Goal: Information Seeking & Learning: Learn about a topic

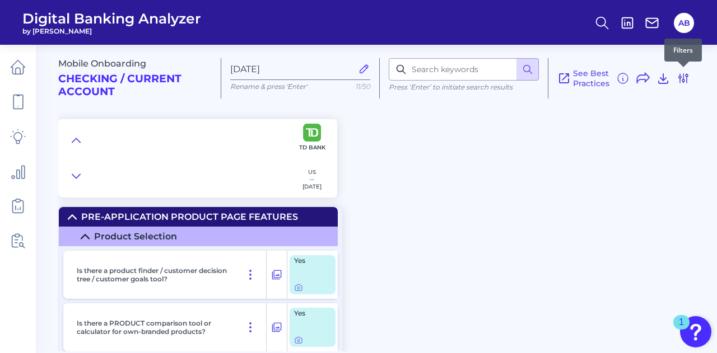
click at [687, 74] on icon at bounding box center [683, 78] width 9 height 9
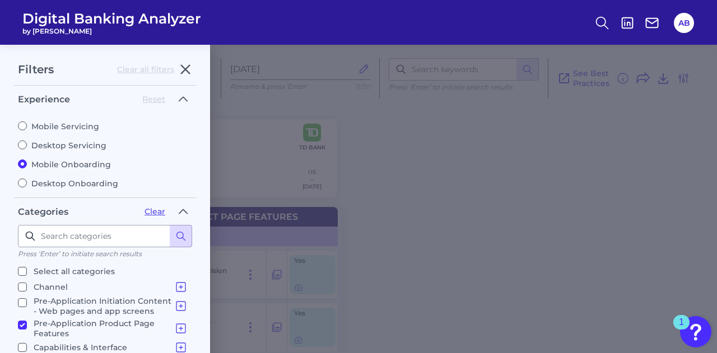
click at [20, 124] on input "Mobile Servicing" at bounding box center [22, 126] width 9 height 9
radio input "true"
radio input "false"
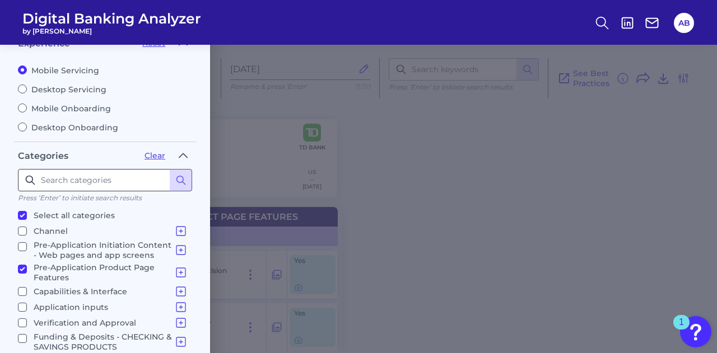
checkbox input "true"
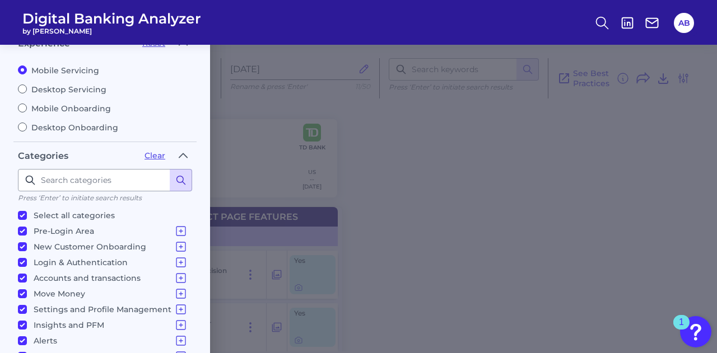
click at [184, 171] on button at bounding box center [181, 180] width 22 height 22
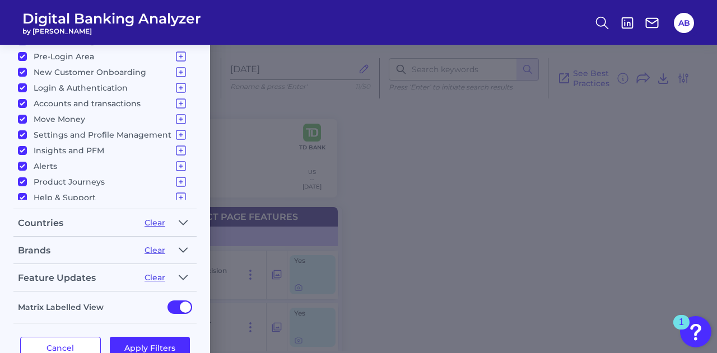
scroll to position [11, 0]
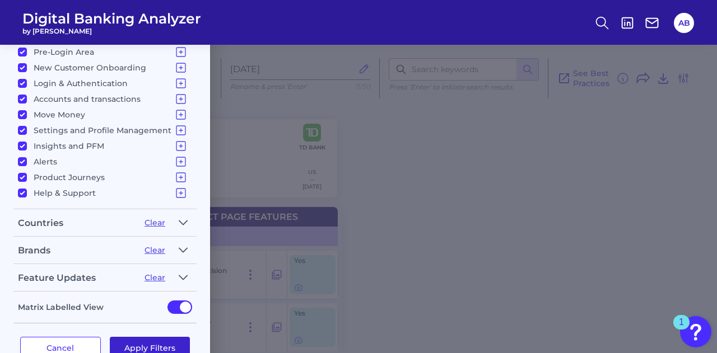
click at [156, 341] on button "Apply Filters" at bounding box center [150, 348] width 81 height 22
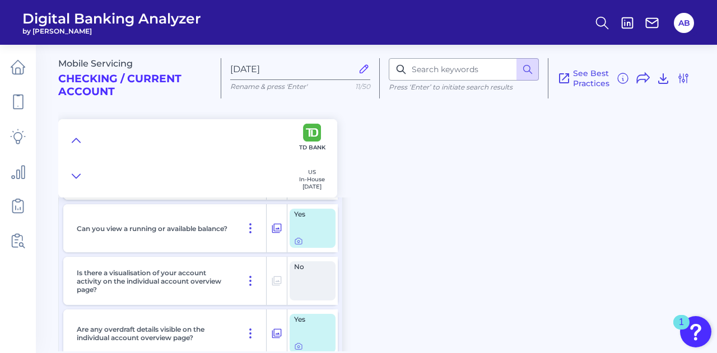
scroll to position [2968, 0]
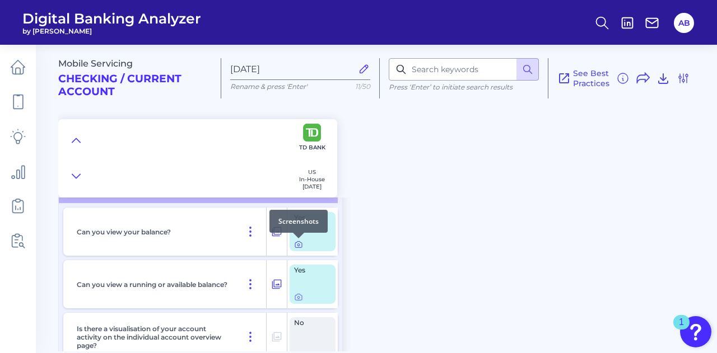
click at [296, 246] on icon at bounding box center [298, 244] width 9 height 9
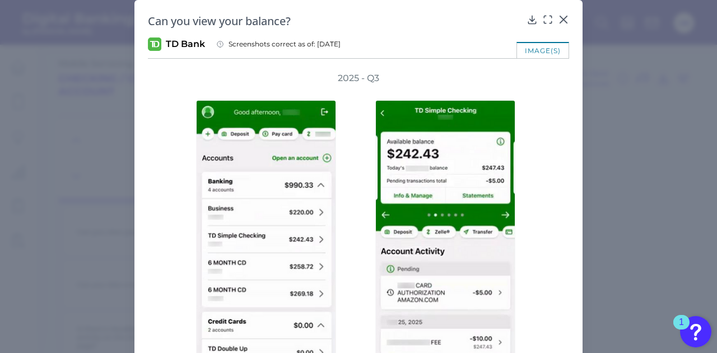
scroll to position [0, 0]
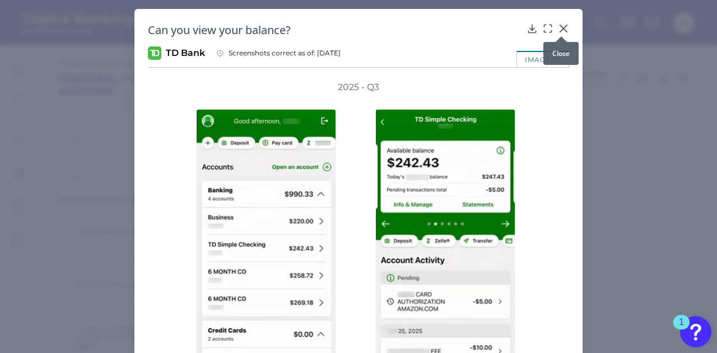
click at [560, 29] on icon at bounding box center [563, 28] width 7 height 7
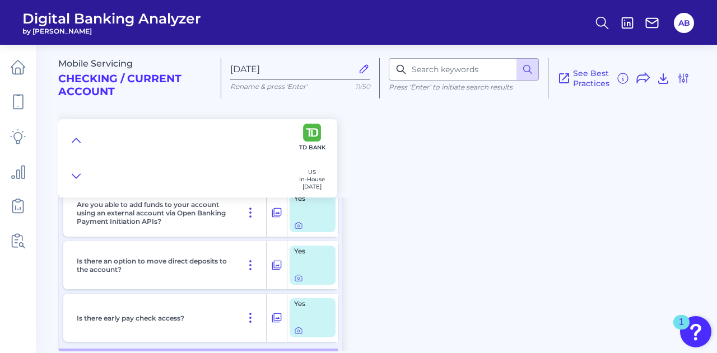
scroll to position [8412, 0]
click at [298, 277] on div at bounding box center [298, 273] width 11 height 11
click at [300, 282] on icon at bounding box center [298, 277] width 9 height 9
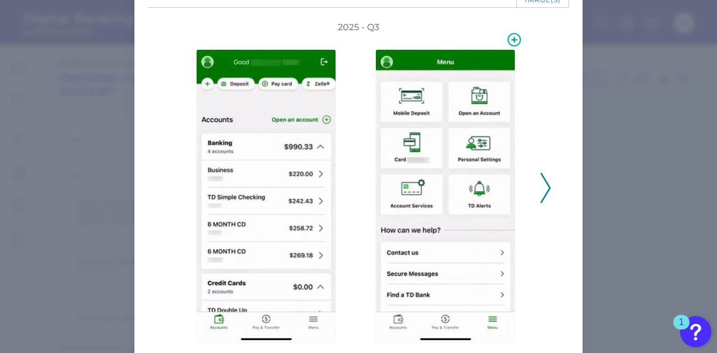
scroll to position [60, 0]
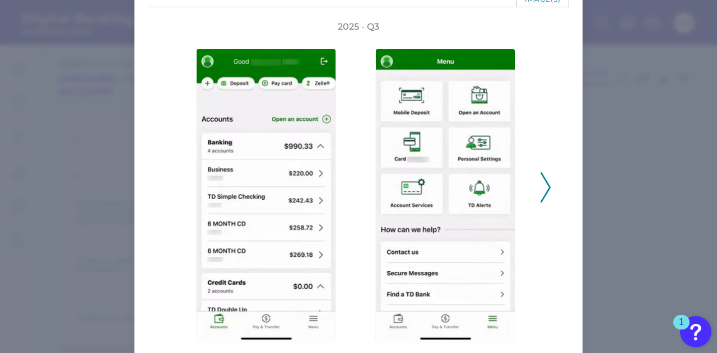
click at [550, 192] on div "2025 - Q3" at bounding box center [358, 182] width 421 height 322
click at [543, 187] on icon at bounding box center [545, 187] width 10 height 30
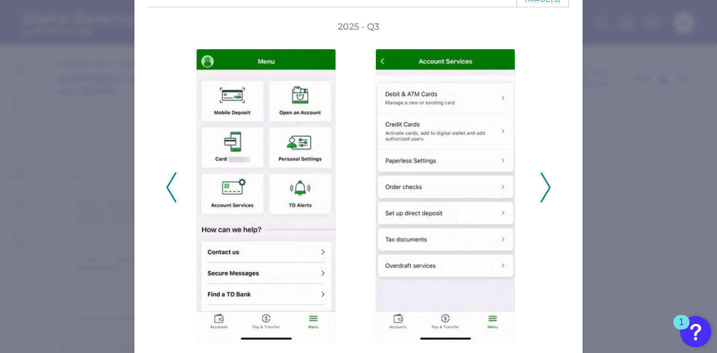
click at [543, 187] on icon at bounding box center [545, 187] width 10 height 30
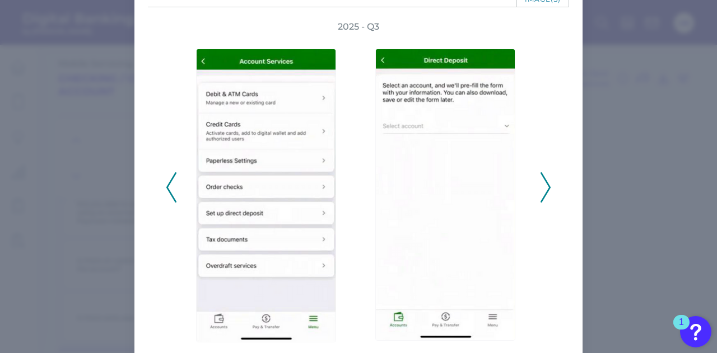
click at [548, 178] on button at bounding box center [545, 187] width 11 height 30
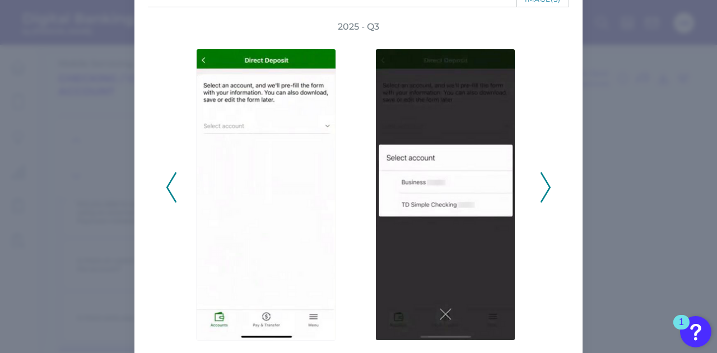
click at [548, 178] on button at bounding box center [545, 187] width 11 height 30
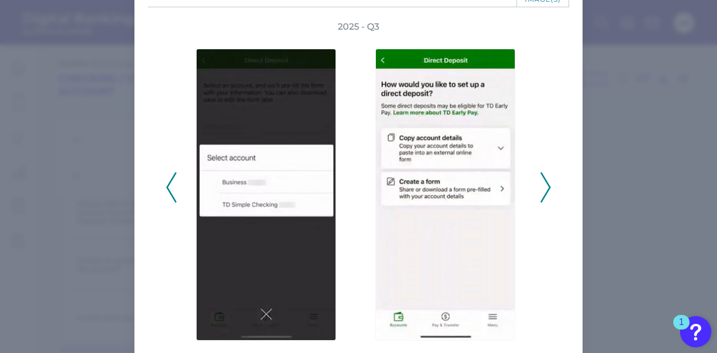
click at [548, 178] on button at bounding box center [545, 187] width 11 height 30
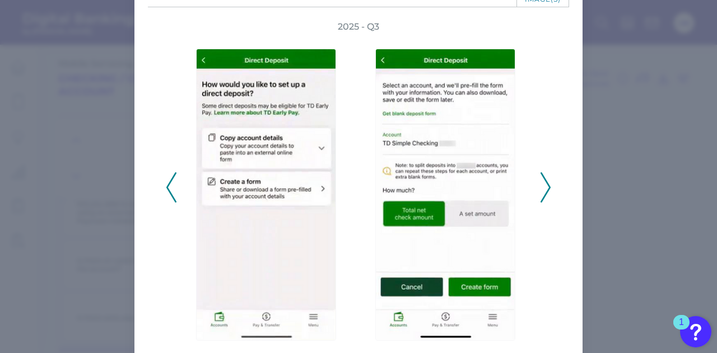
click at [548, 178] on button at bounding box center [545, 187] width 11 height 30
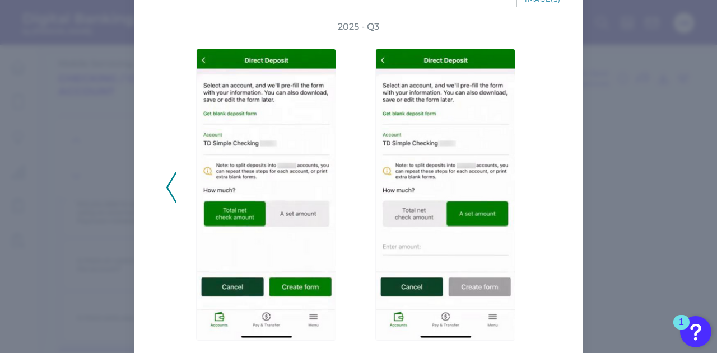
click at [174, 194] on button at bounding box center [171, 187] width 11 height 30
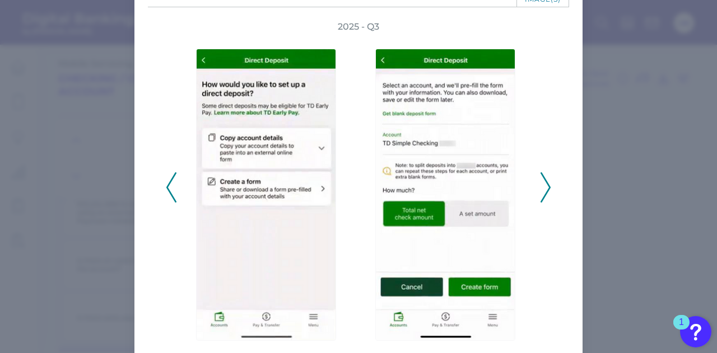
click at [174, 194] on icon at bounding box center [171, 187] width 10 height 30
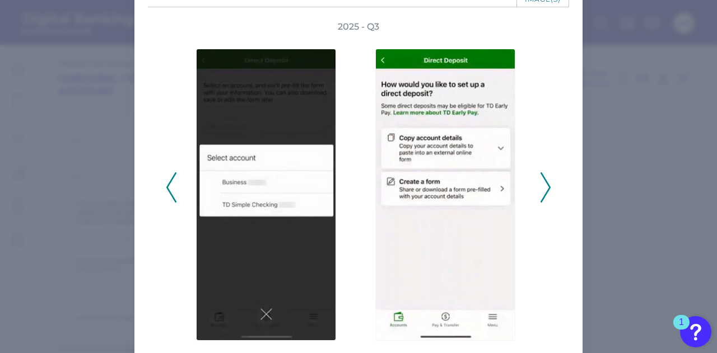
click at [174, 194] on icon at bounding box center [171, 187] width 10 height 30
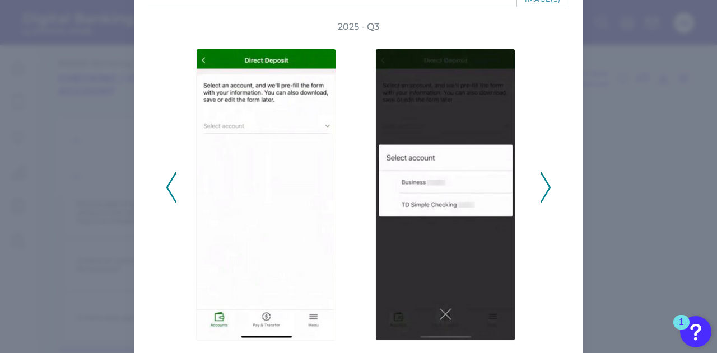
click at [174, 194] on icon at bounding box center [171, 187] width 10 height 30
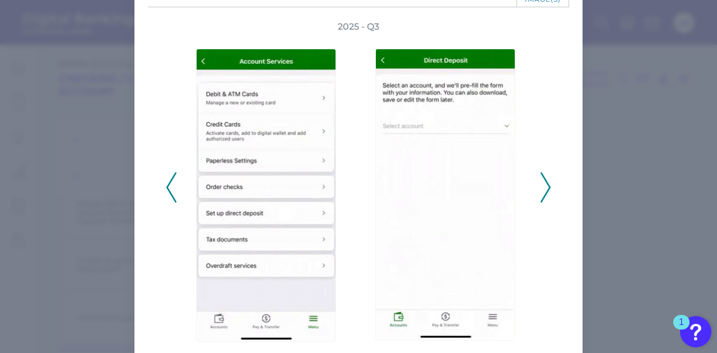
click at [544, 190] on icon at bounding box center [545, 187] width 10 height 30
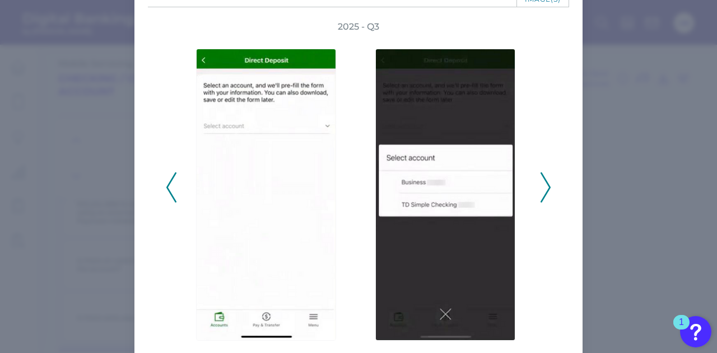
click at [544, 190] on icon at bounding box center [545, 187] width 10 height 30
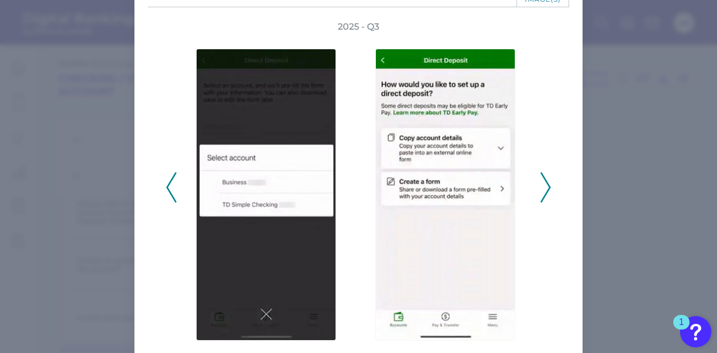
click at [170, 186] on icon at bounding box center [171, 187] width 10 height 30
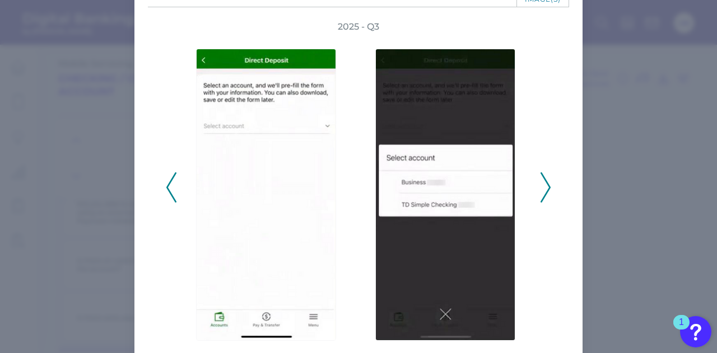
click at [546, 184] on polyline at bounding box center [545, 188] width 8 height 29
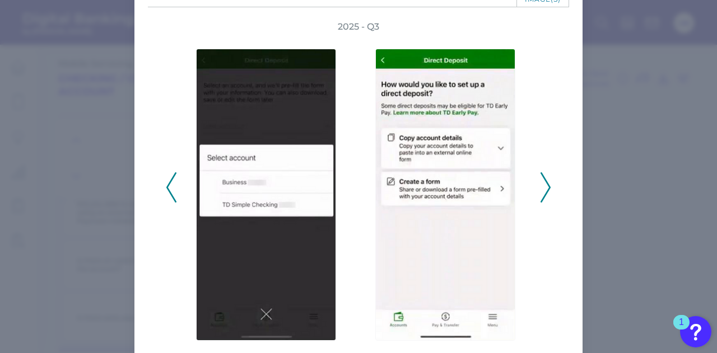
click at [546, 184] on polyline at bounding box center [545, 188] width 8 height 29
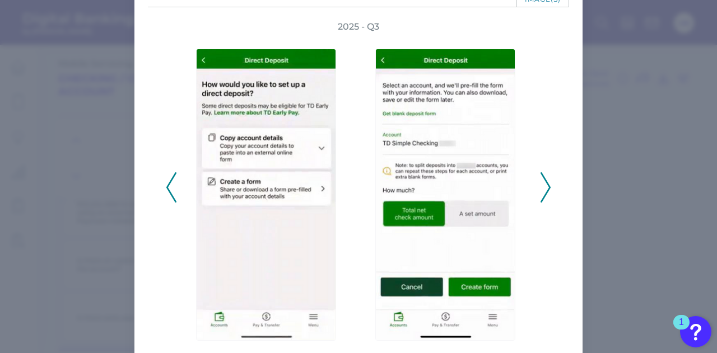
click at [546, 184] on polyline at bounding box center [545, 188] width 8 height 29
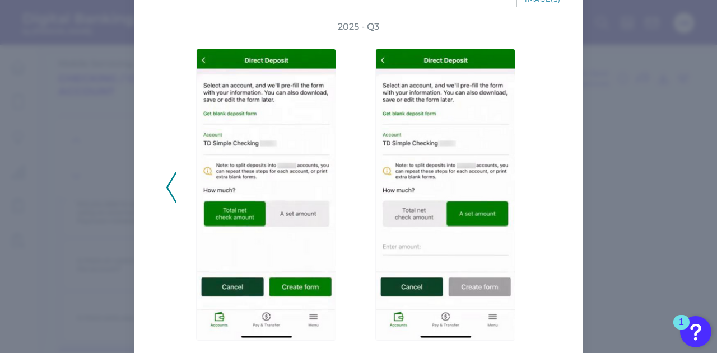
click at [546, 184] on div "2025 - Q3" at bounding box center [358, 182] width 385 height 322
click at [526, 240] on div at bounding box center [448, 188] width 168 height 310
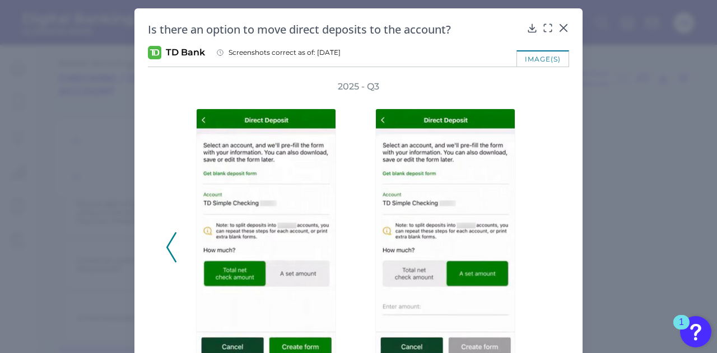
scroll to position [0, 0]
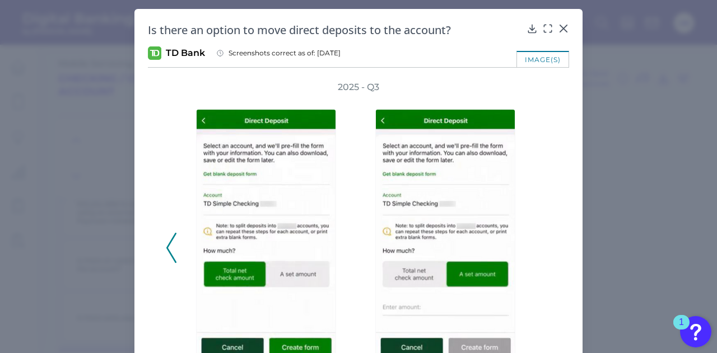
click at [171, 238] on polyline at bounding box center [171, 248] width 8 height 29
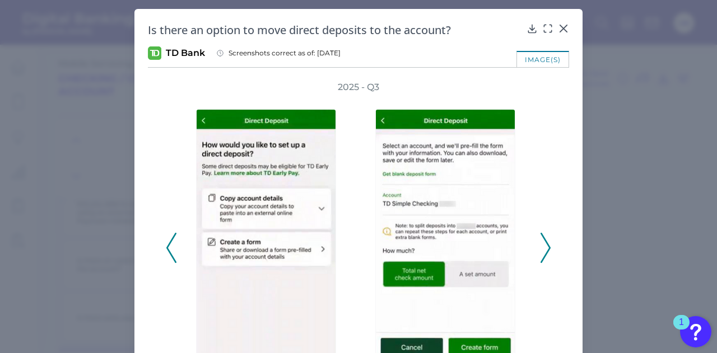
click at [171, 238] on polyline at bounding box center [171, 248] width 8 height 29
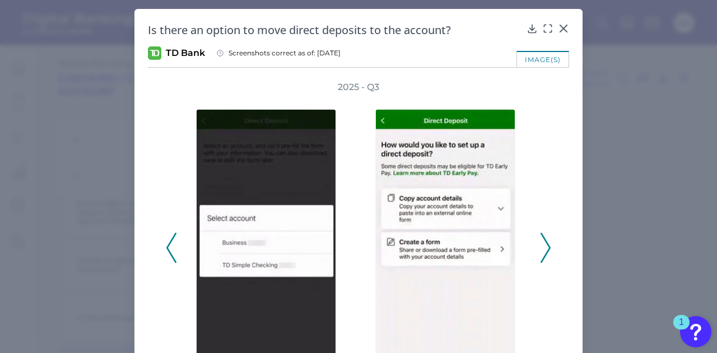
click at [171, 236] on polyline at bounding box center [171, 248] width 8 height 29
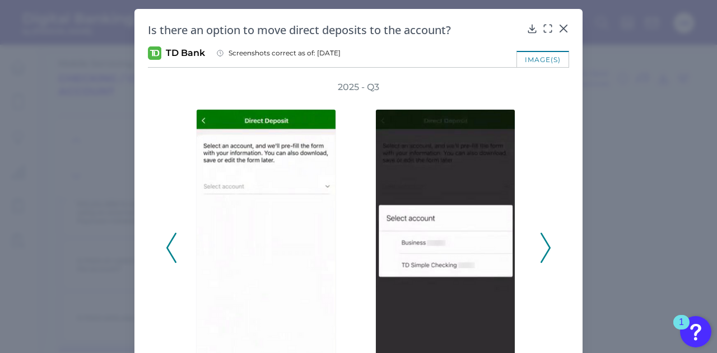
click at [173, 236] on icon at bounding box center [171, 248] width 10 height 30
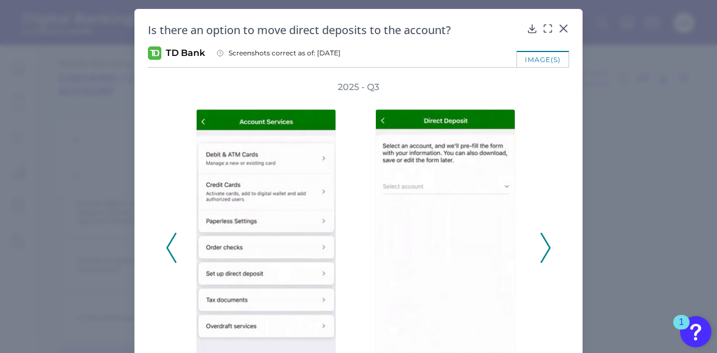
click at [547, 244] on icon at bounding box center [545, 248] width 10 height 30
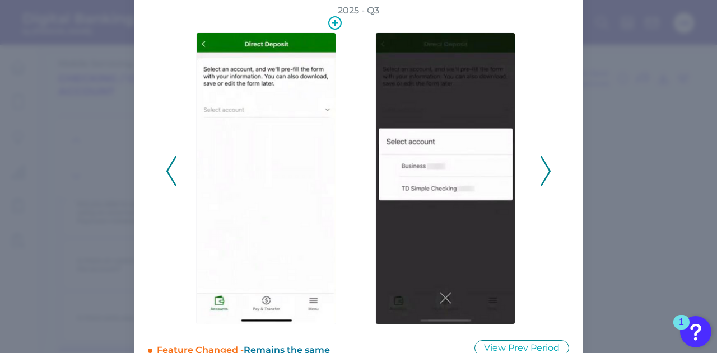
scroll to position [76, 0]
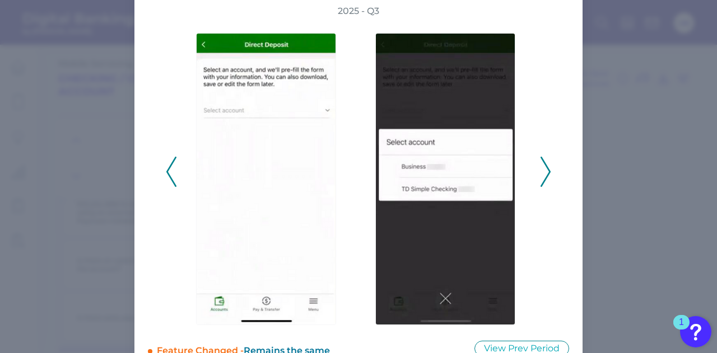
click at [179, 158] on div at bounding box center [268, 172] width 179 height 310
click at [169, 164] on polyline at bounding box center [171, 172] width 8 height 29
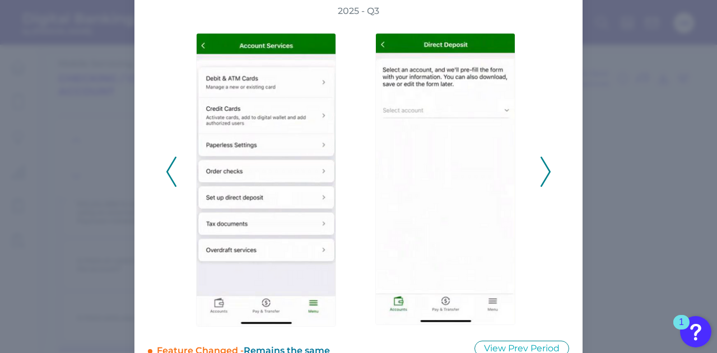
drag, startPoint x: 556, startPoint y: 161, endPoint x: 548, endPoint y: 166, distance: 9.8
click at [553, 163] on div "2025 - Q3" at bounding box center [358, 166] width 421 height 322
click at [548, 166] on icon at bounding box center [545, 172] width 10 height 30
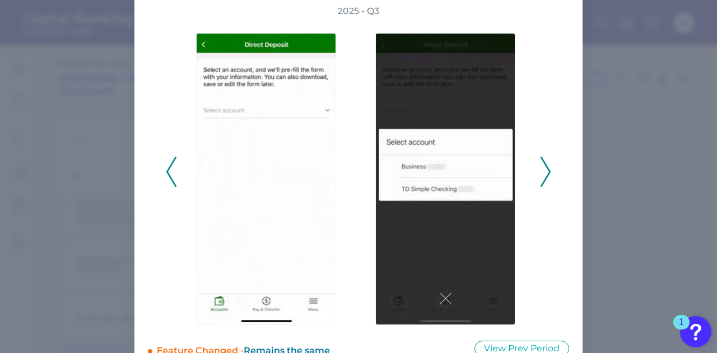
click at [548, 166] on icon at bounding box center [545, 172] width 10 height 30
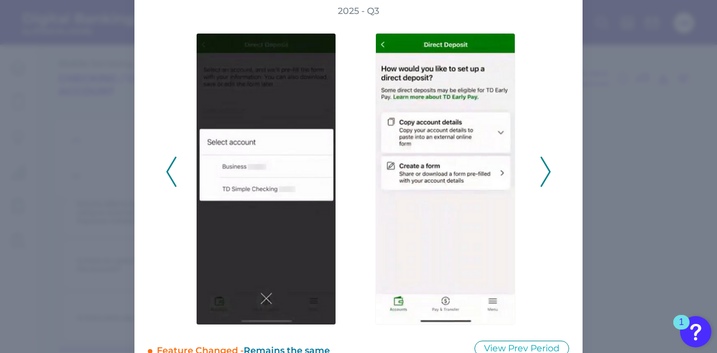
click at [548, 166] on icon at bounding box center [545, 172] width 10 height 30
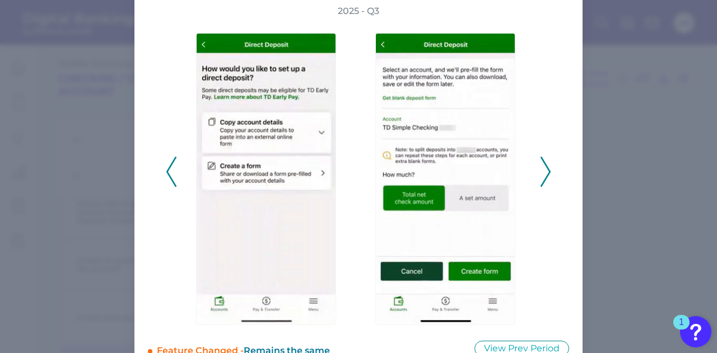
click at [548, 166] on icon at bounding box center [545, 172] width 10 height 30
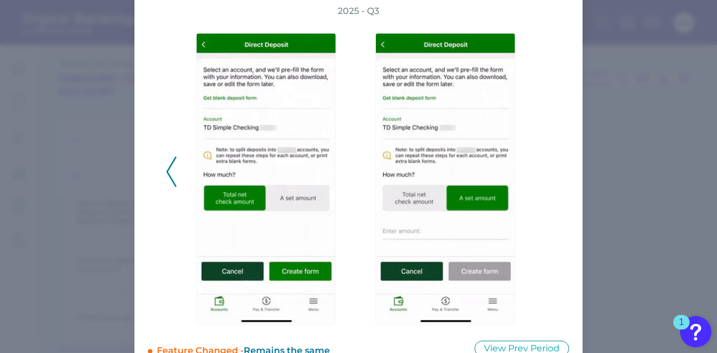
click at [169, 169] on icon at bounding box center [171, 172] width 10 height 30
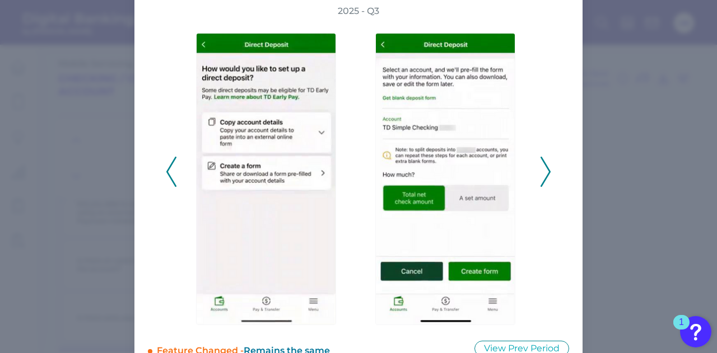
click at [169, 169] on icon at bounding box center [171, 172] width 10 height 30
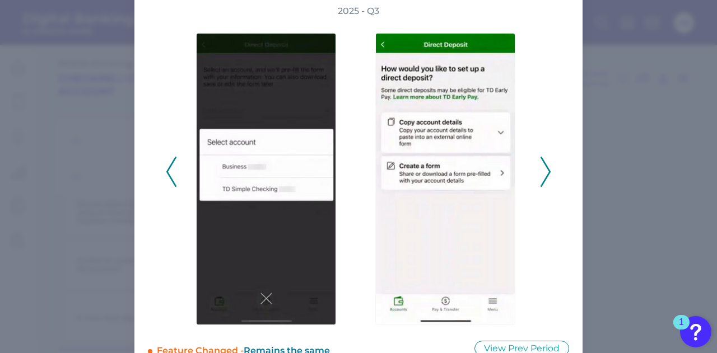
click at [169, 169] on icon at bounding box center [171, 172] width 10 height 30
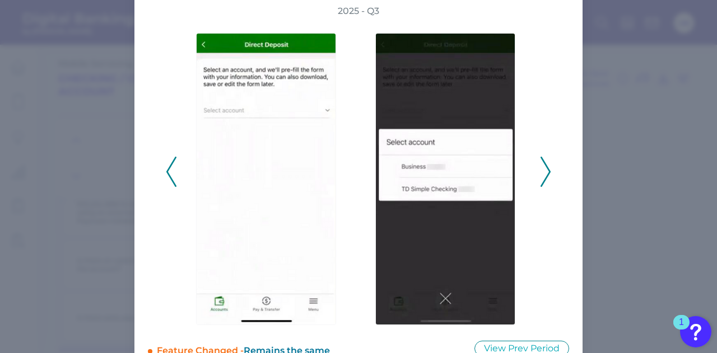
click at [537, 178] on div "2025 - Q3" at bounding box center [358, 166] width 385 height 322
click at [547, 174] on polyline at bounding box center [545, 172] width 8 height 29
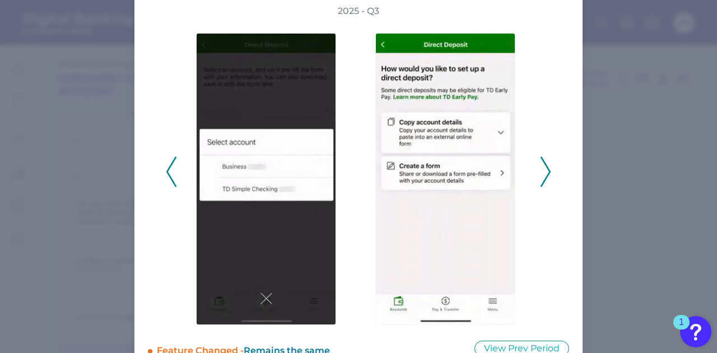
click at [547, 174] on polyline at bounding box center [545, 172] width 8 height 29
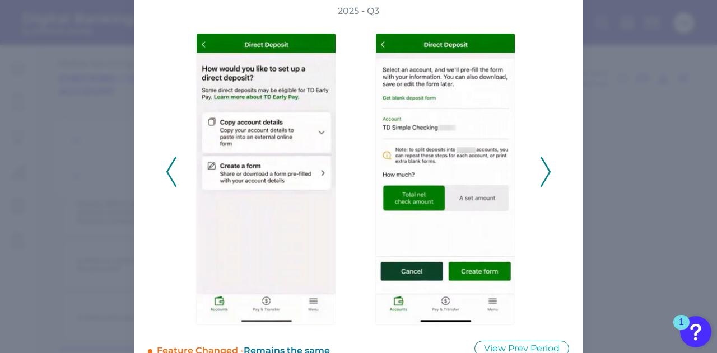
click at [547, 174] on polyline at bounding box center [545, 172] width 8 height 29
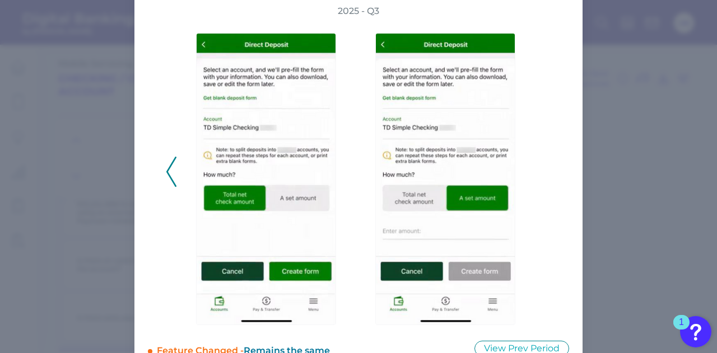
click at [166, 177] on icon at bounding box center [171, 172] width 10 height 30
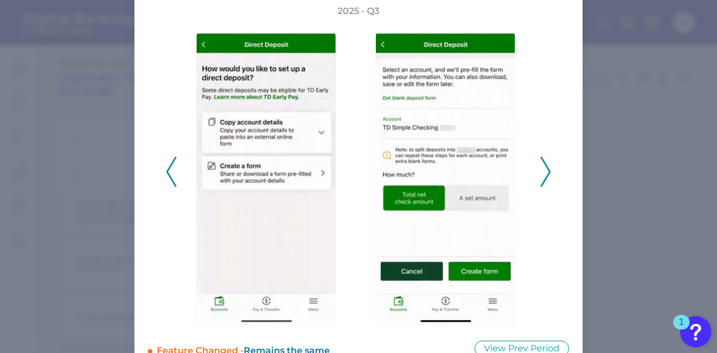
click at [166, 177] on icon at bounding box center [171, 172] width 10 height 30
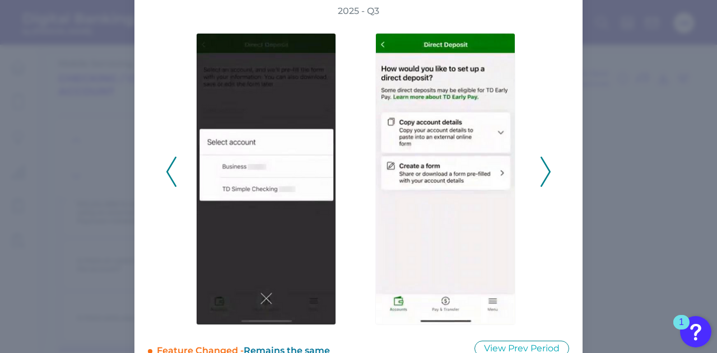
click at [166, 177] on icon at bounding box center [171, 172] width 10 height 30
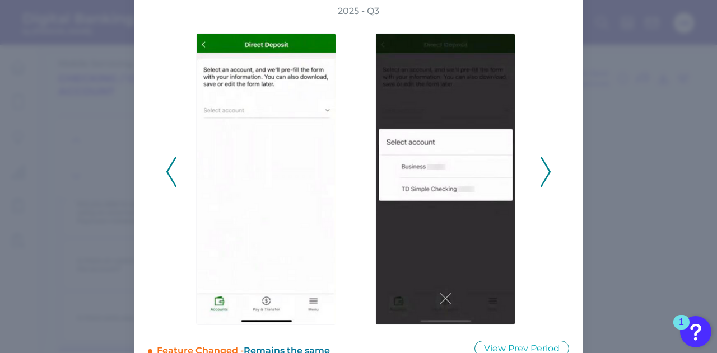
click at [166, 177] on icon at bounding box center [171, 172] width 10 height 30
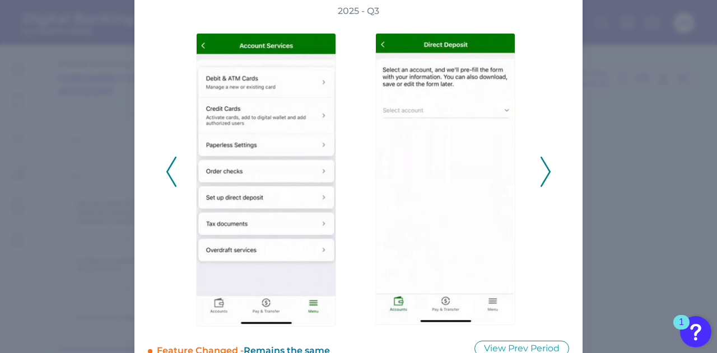
click at [547, 167] on icon at bounding box center [545, 172] width 10 height 30
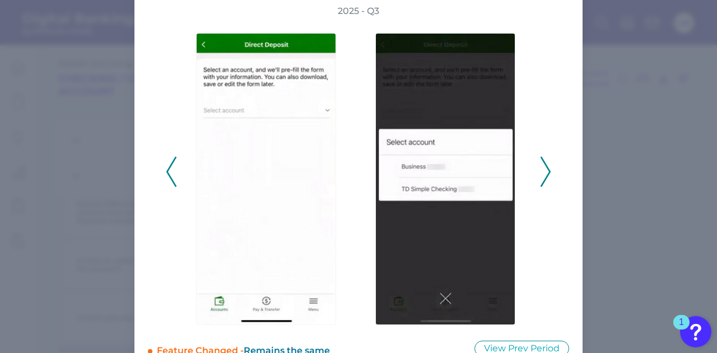
click at [547, 167] on icon at bounding box center [545, 172] width 10 height 30
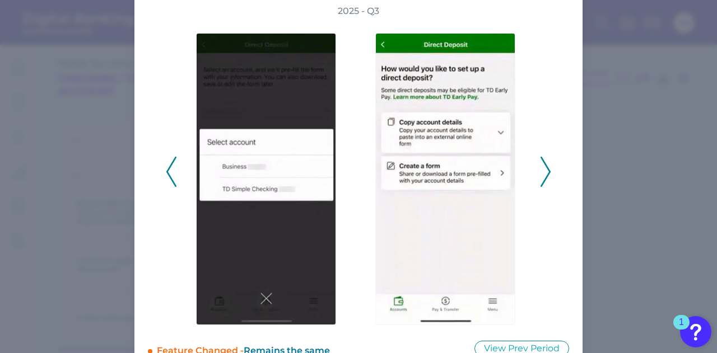
click at [547, 167] on icon at bounding box center [545, 172] width 10 height 30
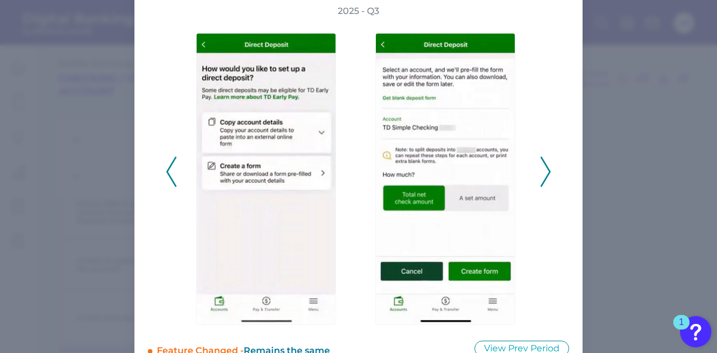
click at [547, 167] on icon at bounding box center [545, 172] width 10 height 30
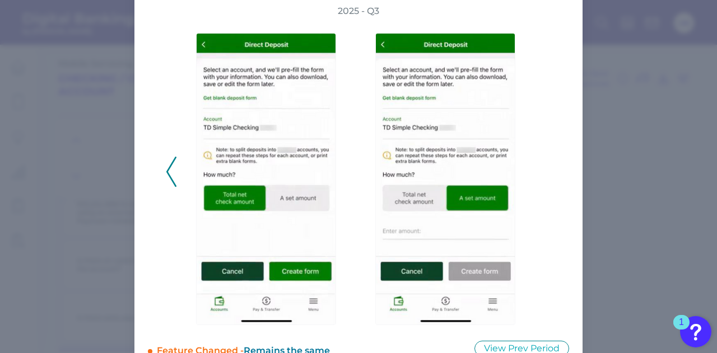
click at [547, 167] on div "2025 - Q3" at bounding box center [358, 166] width 385 height 322
click at [166, 172] on icon at bounding box center [171, 172] width 10 height 30
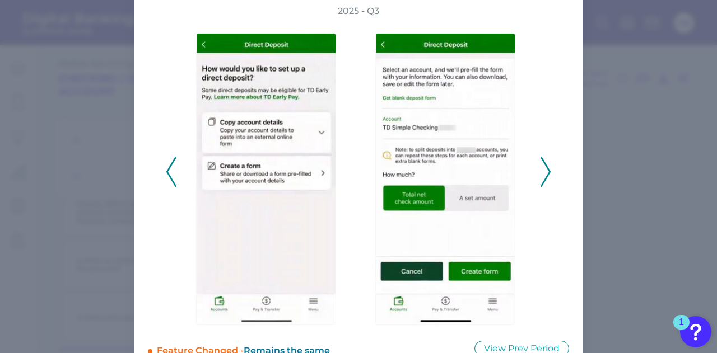
click at [168, 171] on icon at bounding box center [171, 172] width 10 height 30
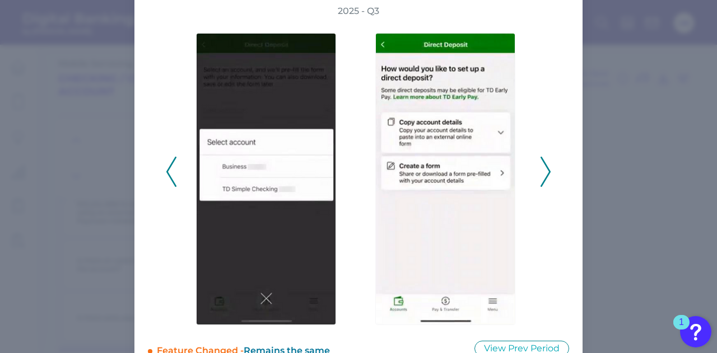
click at [168, 171] on icon at bounding box center [171, 172] width 10 height 30
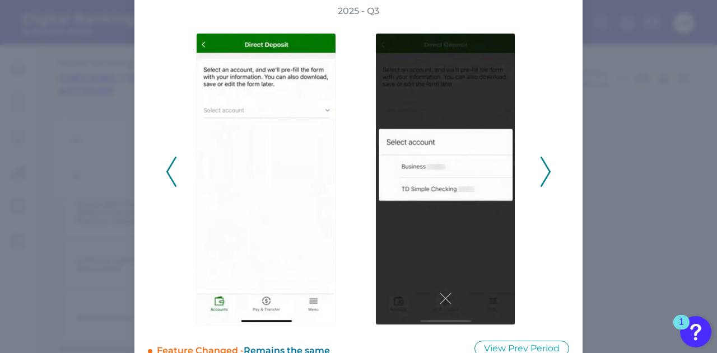
click at [168, 171] on icon at bounding box center [171, 172] width 10 height 30
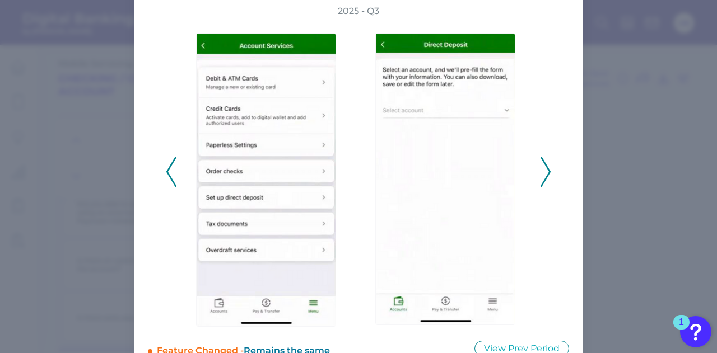
click at [540, 171] on icon at bounding box center [545, 172] width 10 height 30
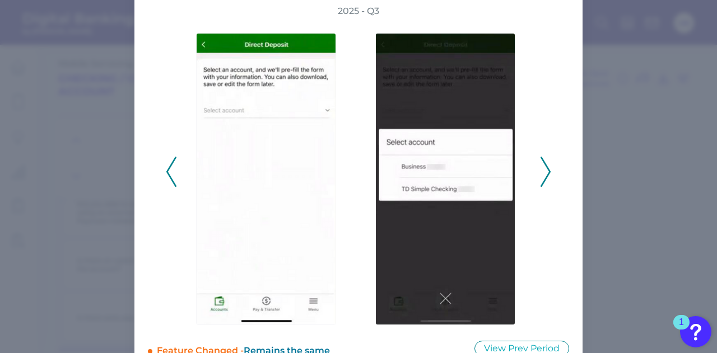
click at [540, 171] on icon at bounding box center [545, 172] width 10 height 30
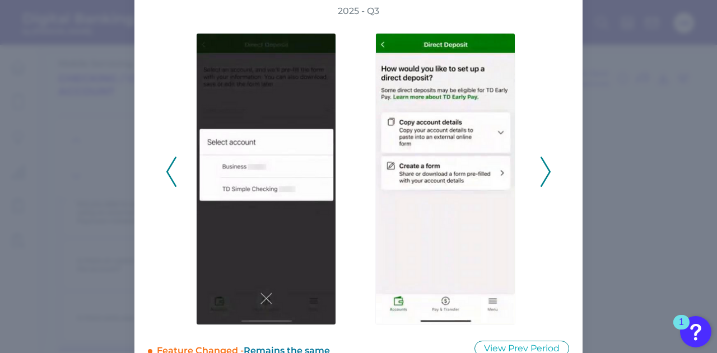
click at [173, 173] on icon at bounding box center [171, 172] width 10 height 30
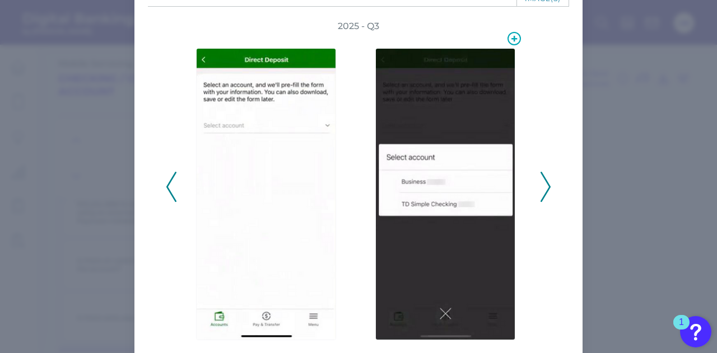
scroll to position [0, 0]
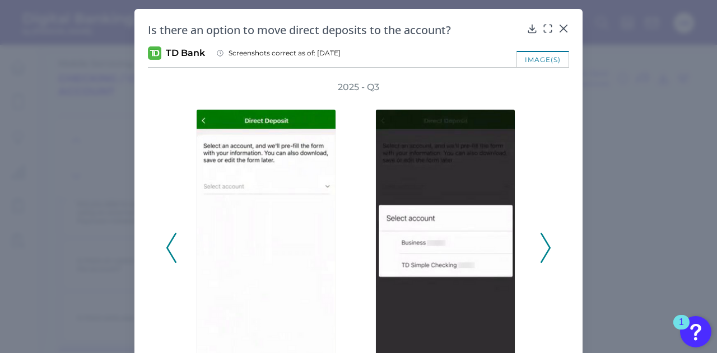
click at [547, 237] on icon at bounding box center [545, 248] width 10 height 30
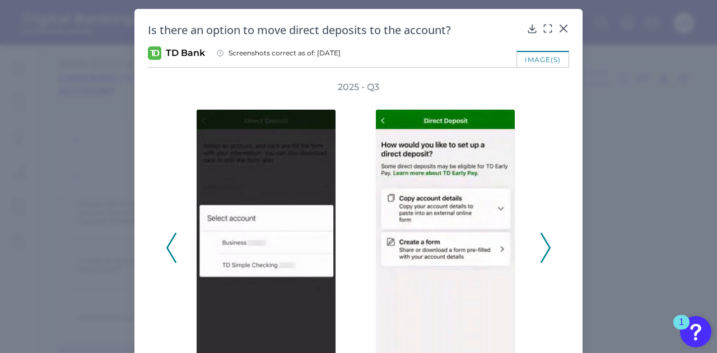
click at [547, 237] on icon at bounding box center [545, 248] width 10 height 30
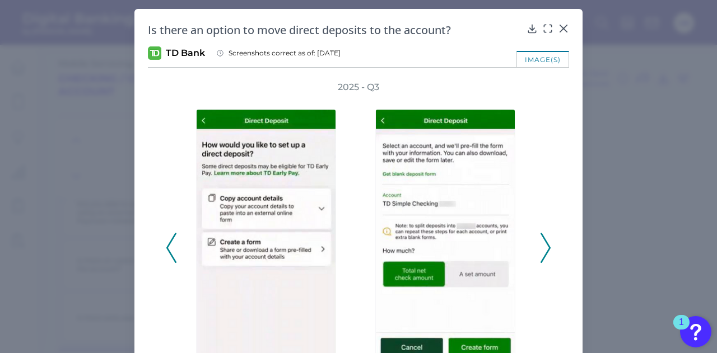
click at [547, 237] on icon at bounding box center [545, 248] width 10 height 30
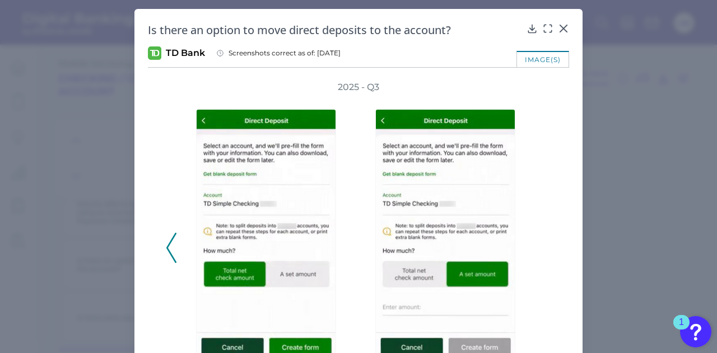
click at [170, 258] on polyline at bounding box center [171, 248] width 8 height 29
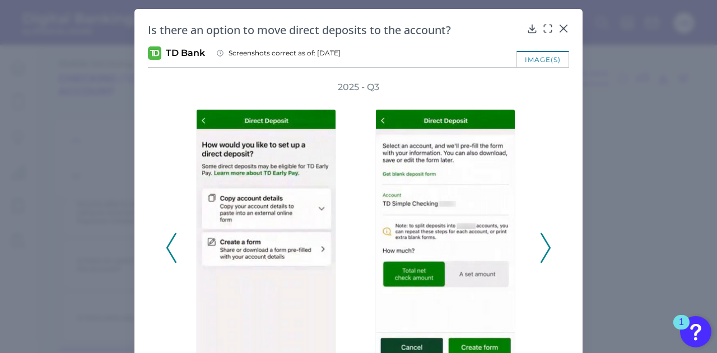
click at [170, 258] on polyline at bounding box center [171, 248] width 8 height 29
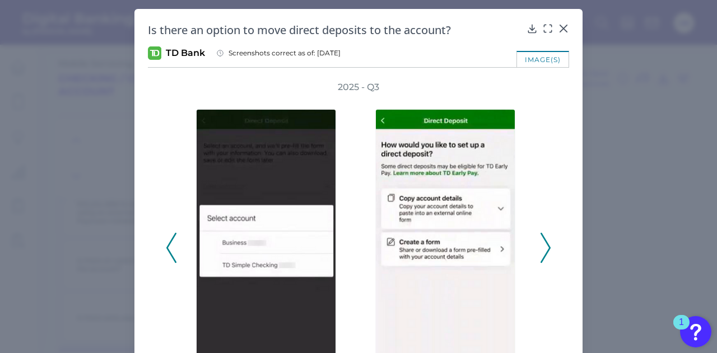
click at [170, 258] on polyline at bounding box center [171, 248] width 8 height 29
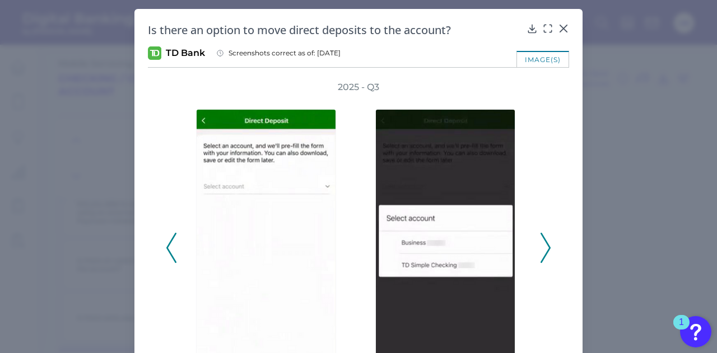
click at [170, 258] on polyline at bounding box center [171, 248] width 8 height 29
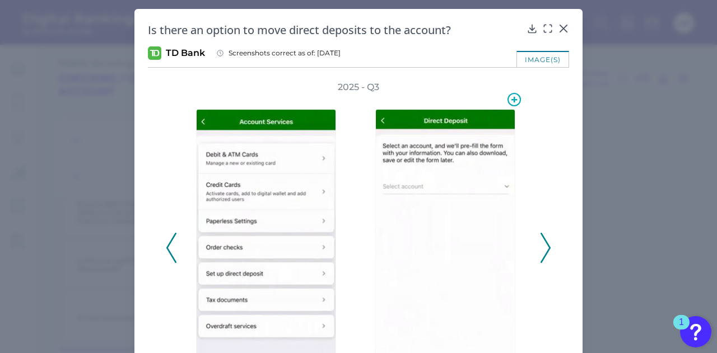
scroll to position [56, 0]
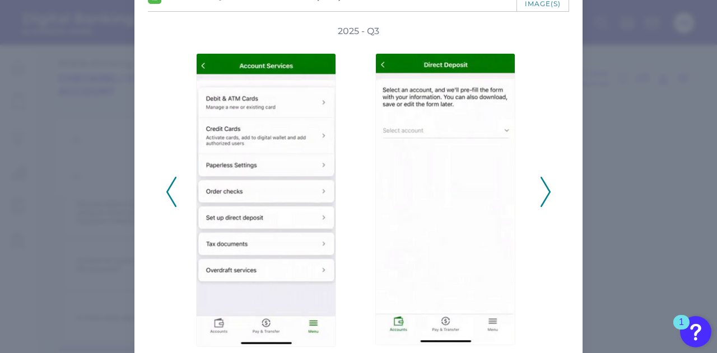
click at [540, 182] on icon at bounding box center [545, 192] width 10 height 30
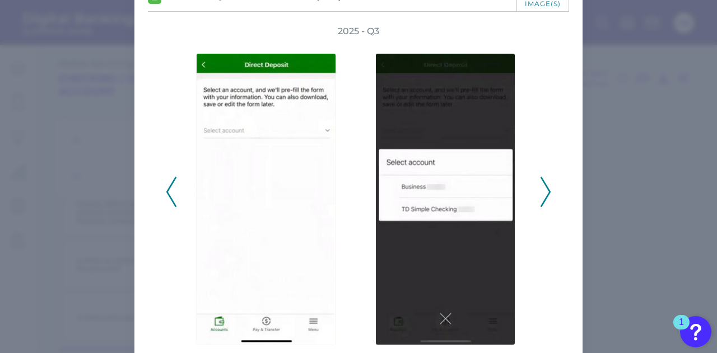
click at [543, 185] on polyline at bounding box center [545, 192] width 8 height 29
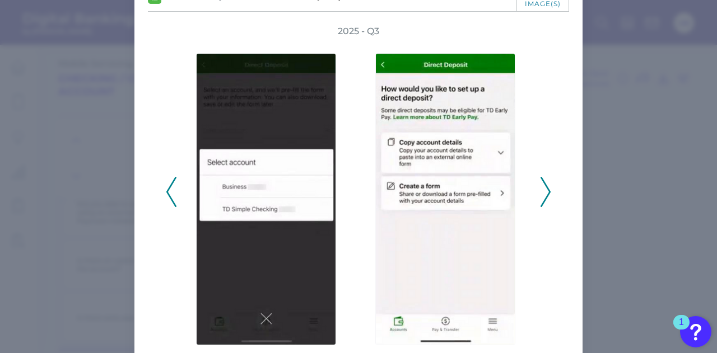
click at [544, 185] on polyline at bounding box center [545, 192] width 8 height 29
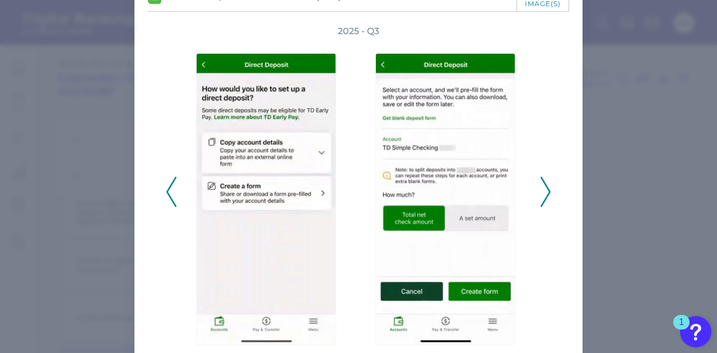
click at [544, 185] on icon at bounding box center [545, 192] width 10 height 30
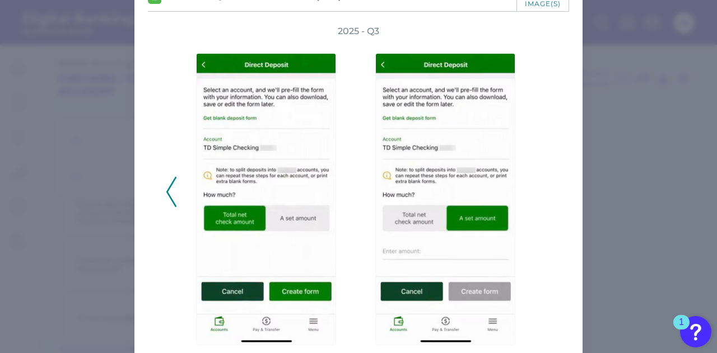
click at [171, 197] on icon at bounding box center [171, 192] width 10 height 30
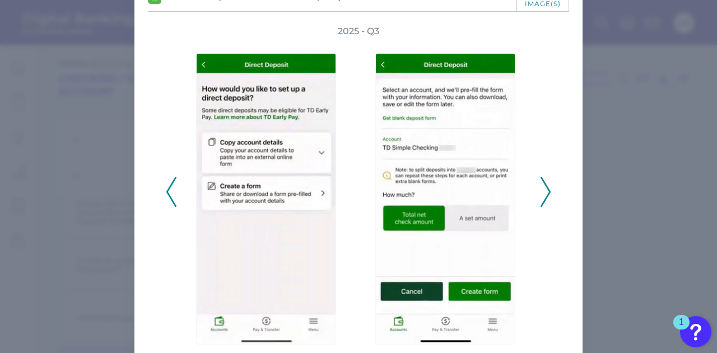
click at [167, 199] on icon at bounding box center [171, 192] width 10 height 30
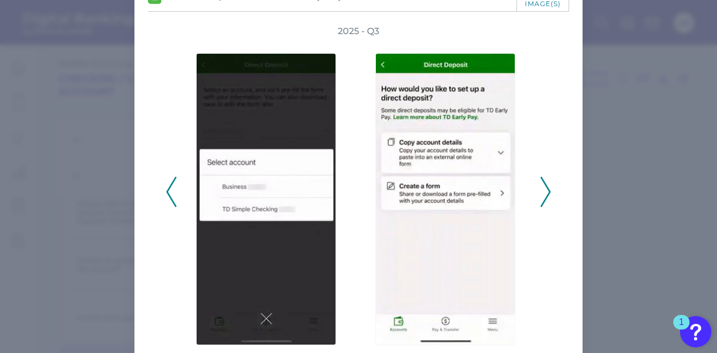
click at [167, 199] on icon at bounding box center [171, 192] width 10 height 30
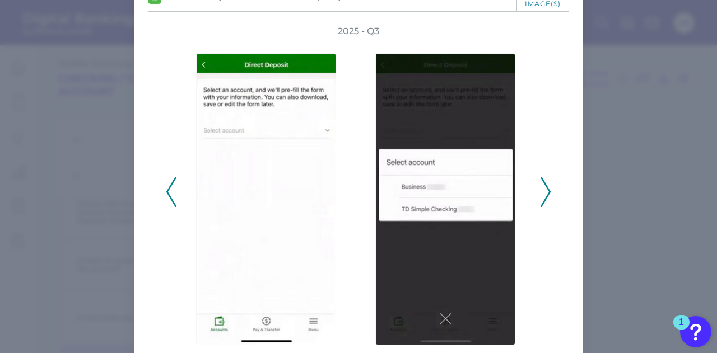
click at [541, 194] on icon at bounding box center [545, 192] width 10 height 30
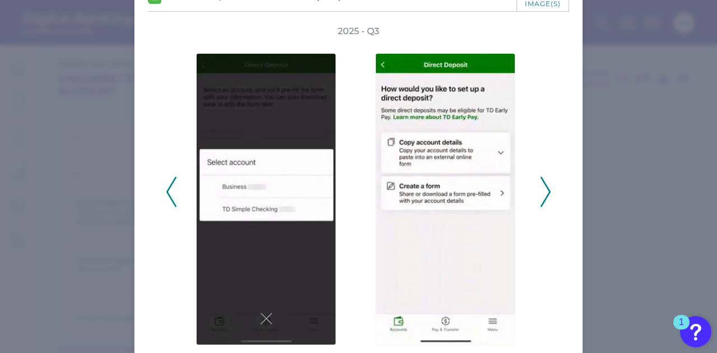
click at [541, 194] on icon at bounding box center [545, 192] width 10 height 30
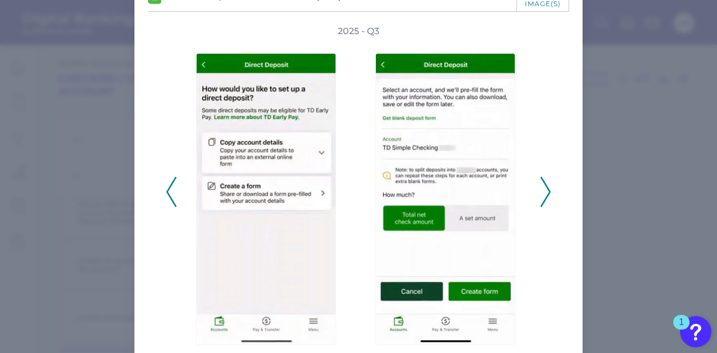
click at [541, 194] on icon at bounding box center [545, 192] width 10 height 30
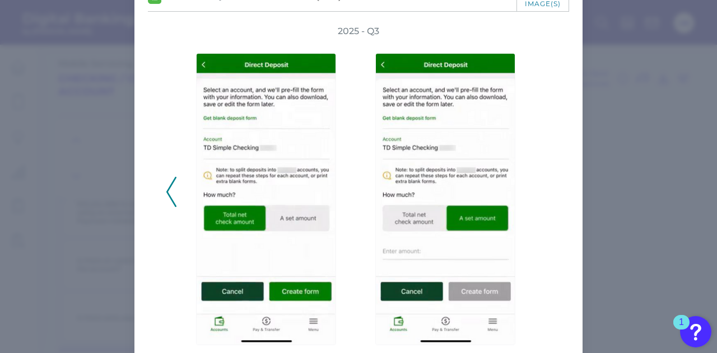
click at [167, 195] on polyline at bounding box center [171, 192] width 8 height 29
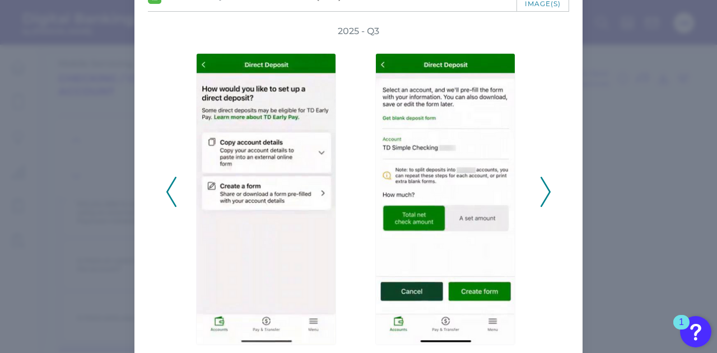
click at [167, 195] on polyline at bounding box center [171, 192] width 8 height 29
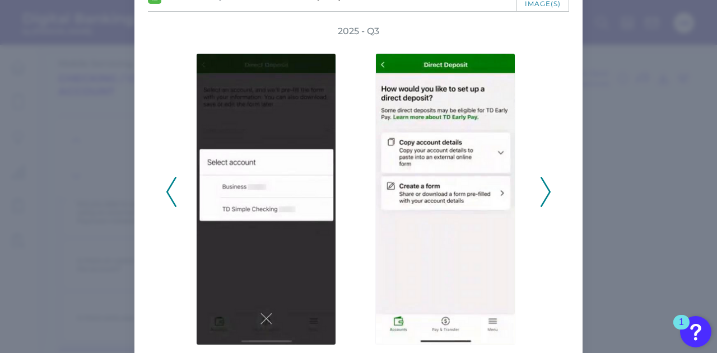
click at [170, 194] on icon at bounding box center [171, 192] width 10 height 30
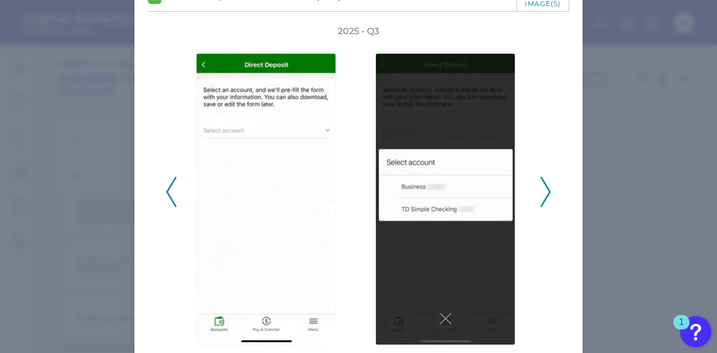
click at [170, 194] on icon at bounding box center [171, 192] width 10 height 30
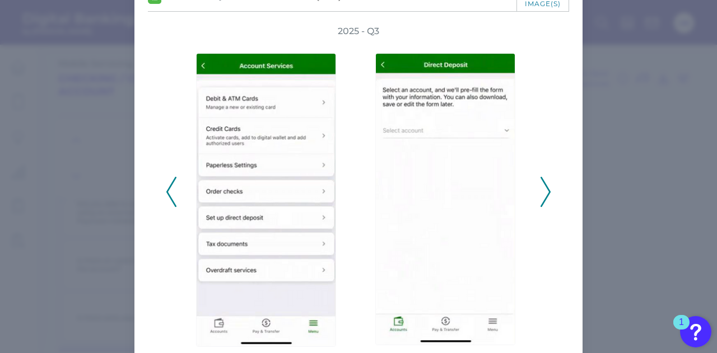
click at [543, 192] on icon at bounding box center [545, 192] width 10 height 30
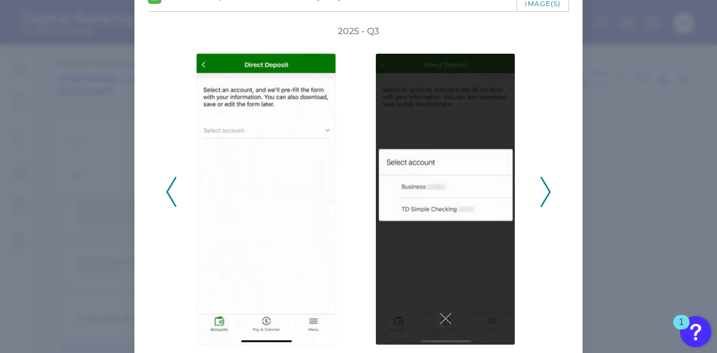
click at [171, 197] on icon at bounding box center [171, 192] width 10 height 30
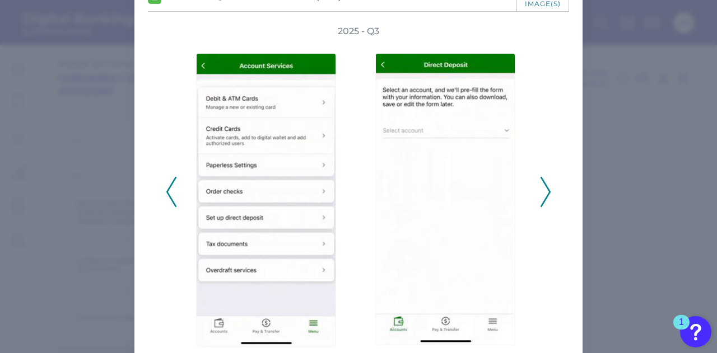
click at [541, 187] on icon at bounding box center [545, 192] width 10 height 30
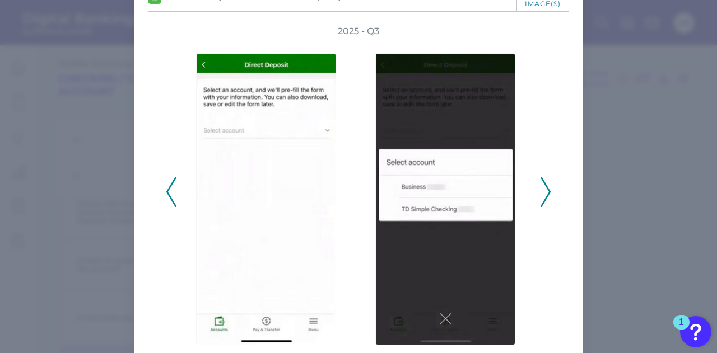
click at [542, 195] on icon at bounding box center [545, 192] width 10 height 30
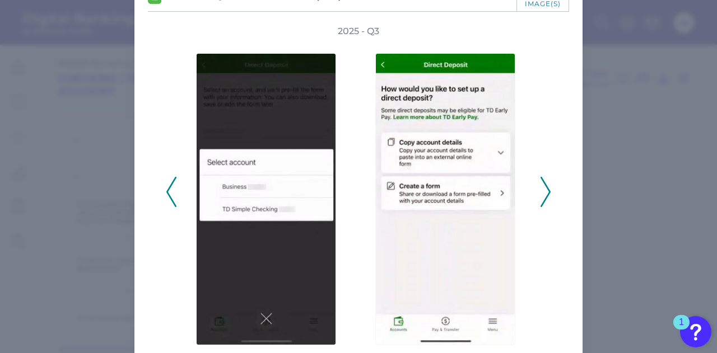
click at [540, 177] on button at bounding box center [545, 192] width 11 height 30
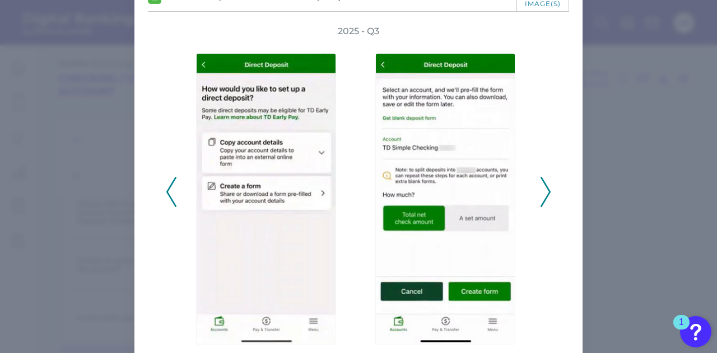
click at [167, 194] on icon at bounding box center [171, 192] width 10 height 30
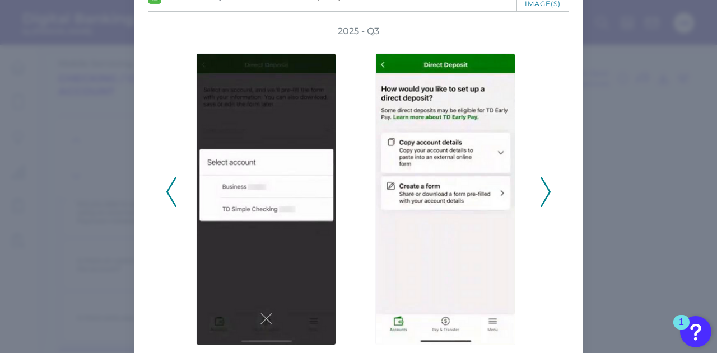
click at [167, 194] on icon at bounding box center [171, 192] width 10 height 30
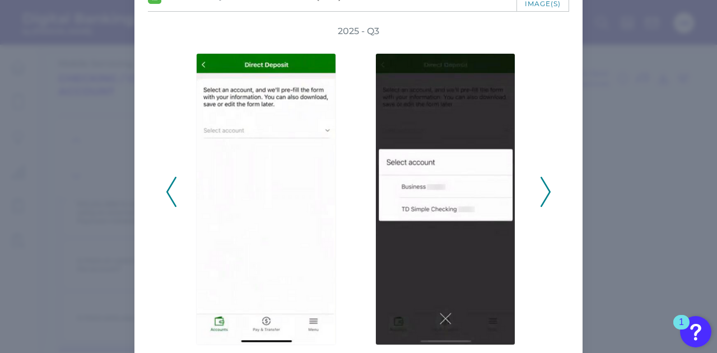
click at [547, 194] on icon at bounding box center [545, 192] width 10 height 30
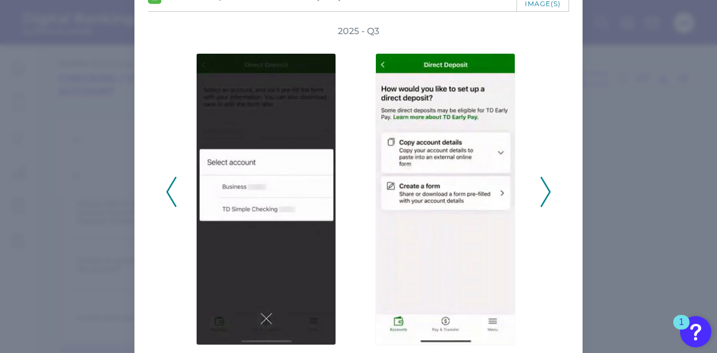
click at [166, 208] on div "2025 - Q3" at bounding box center [358, 186] width 385 height 322
click at [174, 204] on icon at bounding box center [171, 192] width 10 height 30
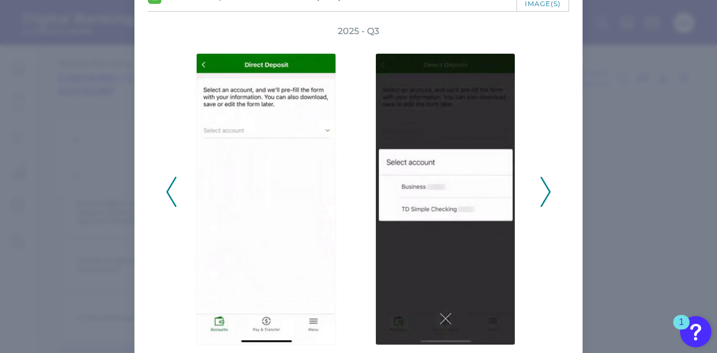
click at [540, 196] on icon at bounding box center [545, 192] width 10 height 30
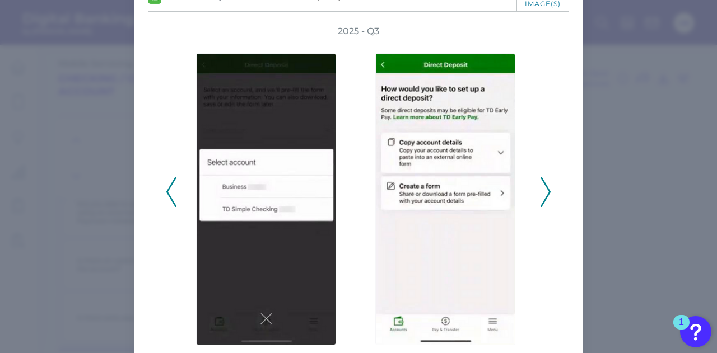
click at [541, 195] on icon at bounding box center [545, 192] width 10 height 30
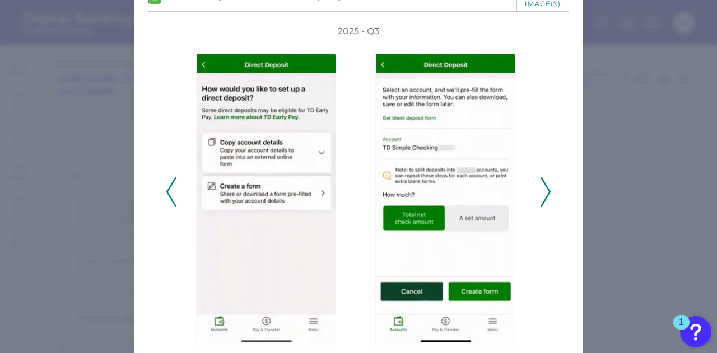
click at [168, 184] on icon at bounding box center [171, 192] width 10 height 30
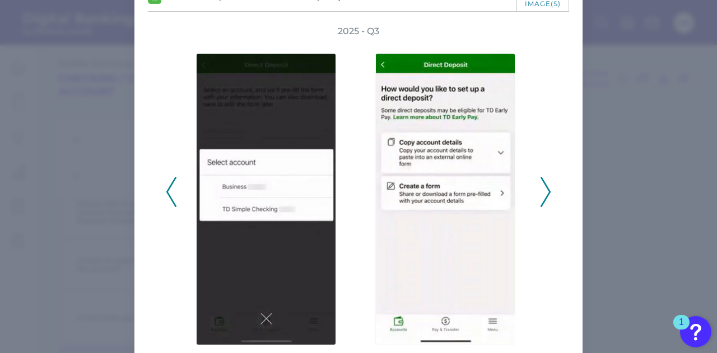
click at [168, 184] on icon at bounding box center [171, 192] width 10 height 30
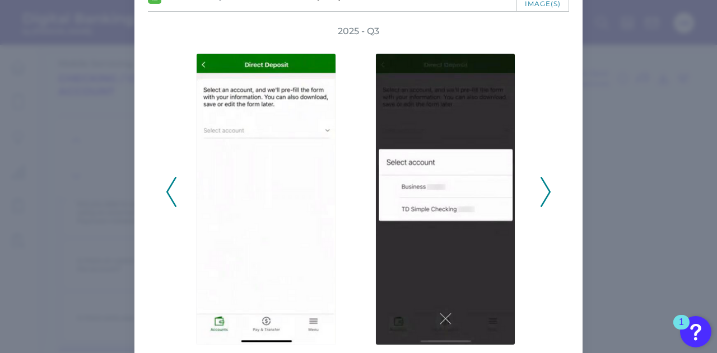
click at [546, 195] on polyline at bounding box center [545, 192] width 8 height 29
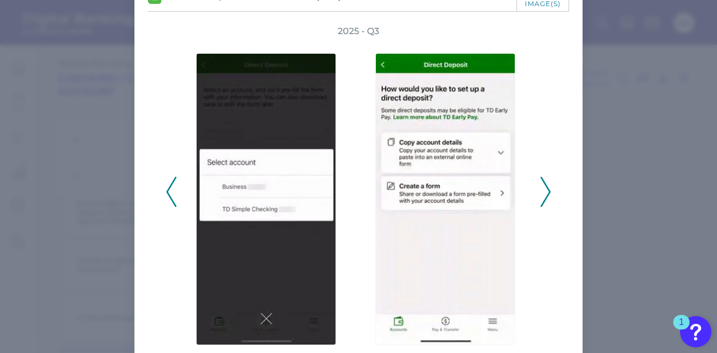
click at [546, 195] on polyline at bounding box center [545, 192] width 8 height 29
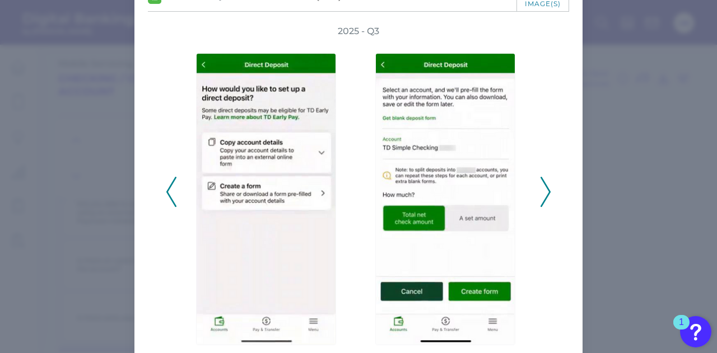
click at [170, 188] on icon at bounding box center [171, 192] width 10 height 30
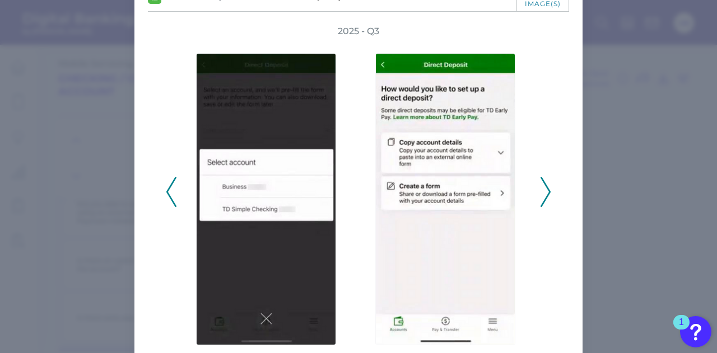
click at [170, 188] on icon at bounding box center [171, 192] width 10 height 30
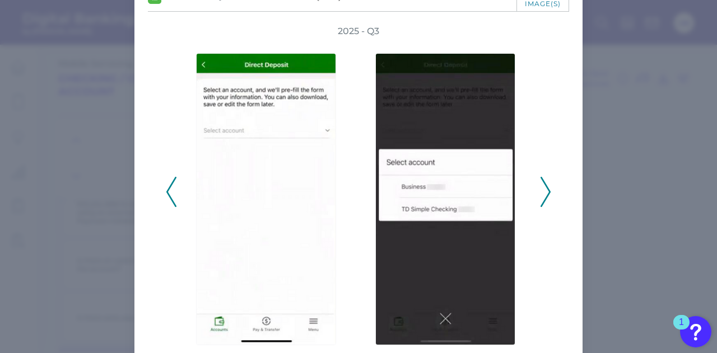
click at [543, 192] on icon at bounding box center [545, 192] width 10 height 30
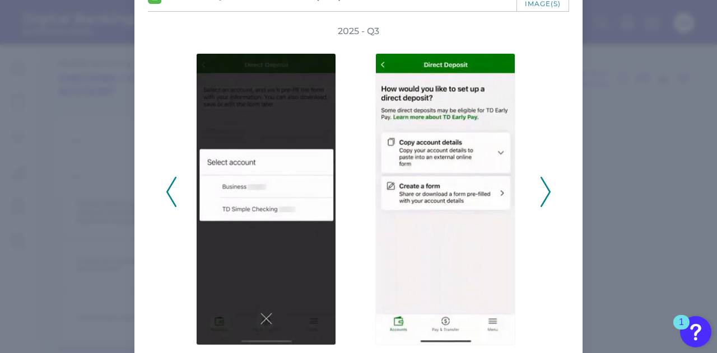
click at [543, 192] on icon at bounding box center [545, 192] width 10 height 30
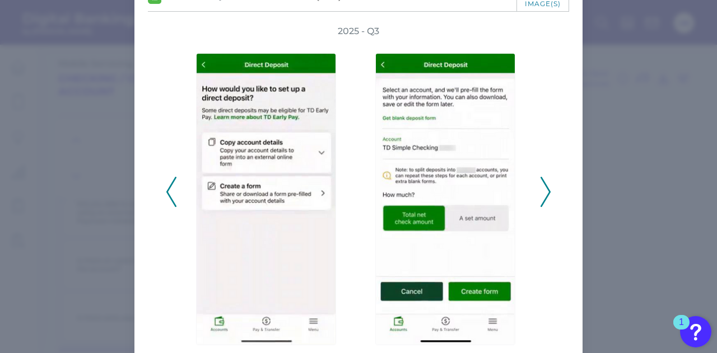
click at [547, 191] on polyline at bounding box center [545, 192] width 8 height 29
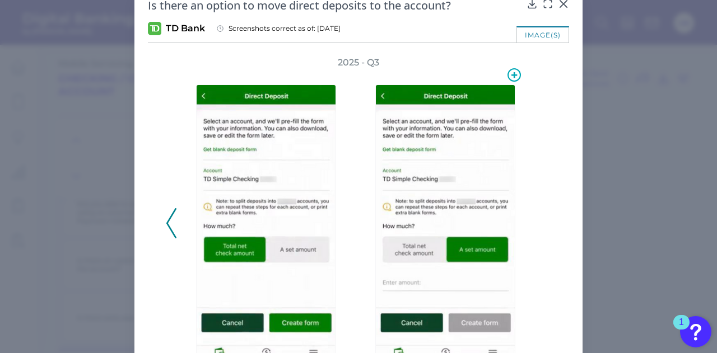
scroll to position [0, 0]
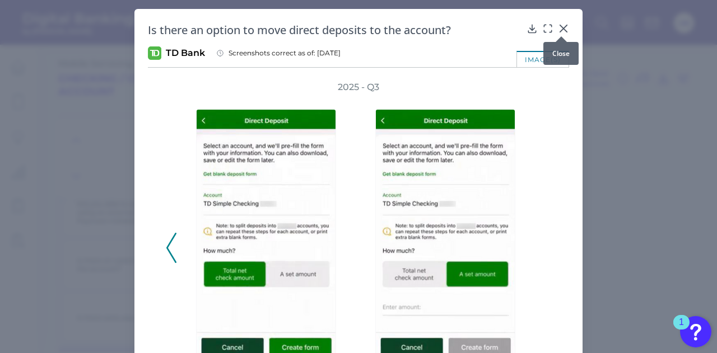
click at [561, 31] on div at bounding box center [561, 36] width 11 height 11
click at [560, 26] on icon at bounding box center [563, 28] width 11 height 11
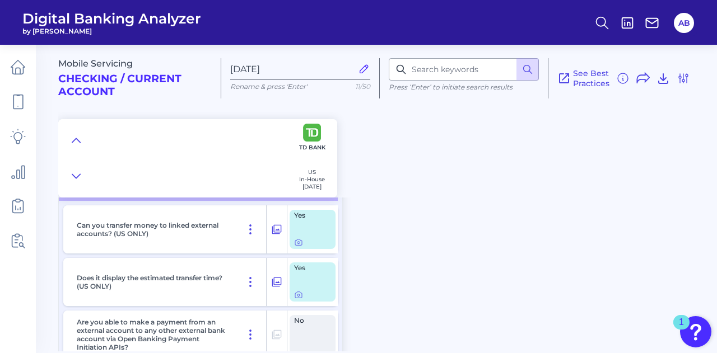
scroll to position [8481, 0]
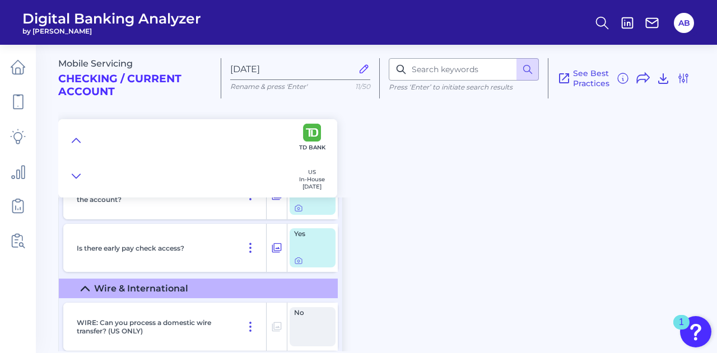
click at [422, 81] on div "Press ‘Enter’ to initiate search results" at bounding box center [464, 78] width 169 height 40
click at [438, 63] on input at bounding box center [464, 69] width 150 height 22
type input "tax"
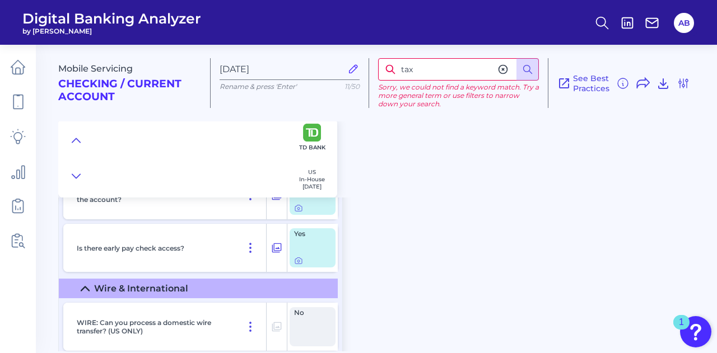
click at [508, 71] on icon at bounding box center [502, 69] width 11 height 11
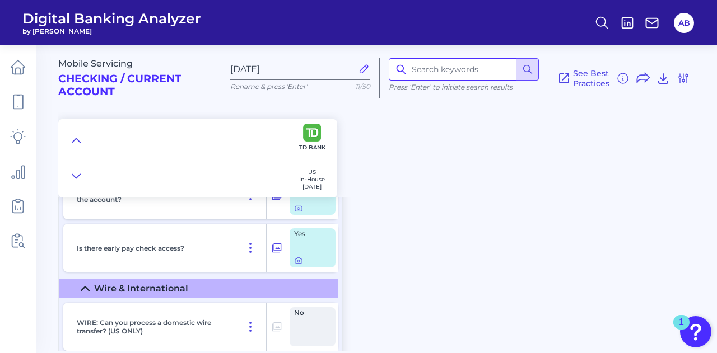
paste input "[URL][DOMAIN_NAME]"
type input "[URL][DOMAIN_NAME] card"
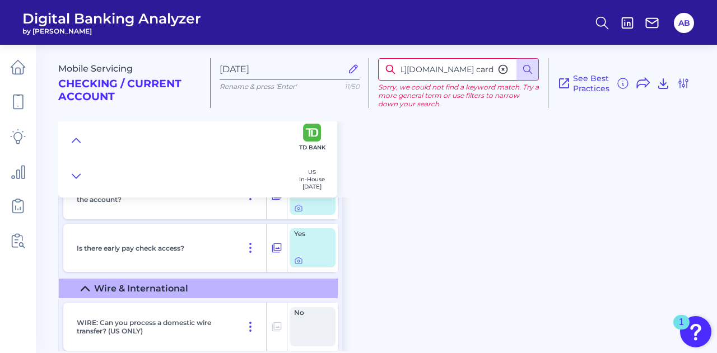
scroll to position [0, 0]
click at [659, 62] on div "See Best Practices Filters Clear all filters Experience Reset Mobile Servicing …" at bounding box center [619, 83] width 142 height 50
click at [499, 67] on icon at bounding box center [502, 69] width 11 height 11
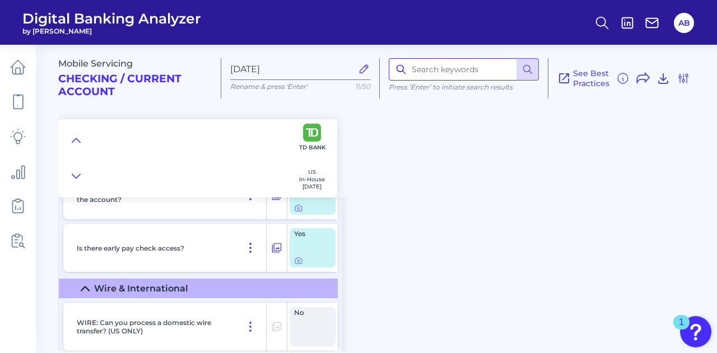
click at [479, 69] on input at bounding box center [464, 69] width 150 height 22
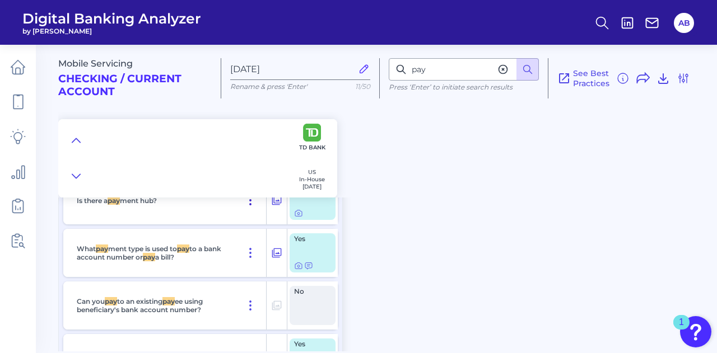
scroll to position [5253, 0]
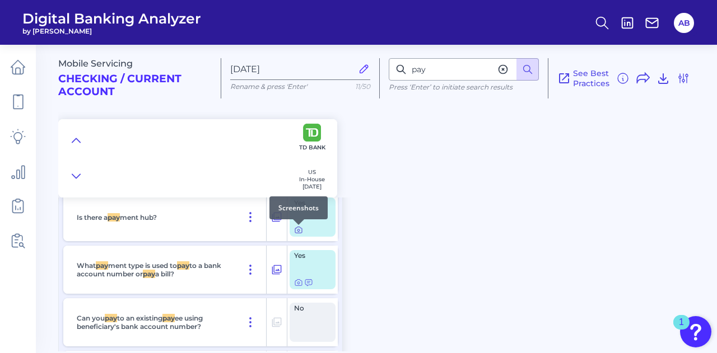
click at [302, 229] on div at bounding box center [298, 225] width 11 height 11
click at [297, 230] on div at bounding box center [298, 225] width 11 height 11
click at [300, 235] on icon at bounding box center [298, 230] width 9 height 9
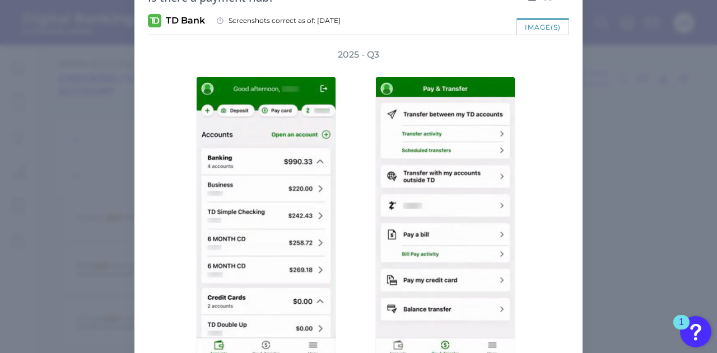
scroll to position [0, 0]
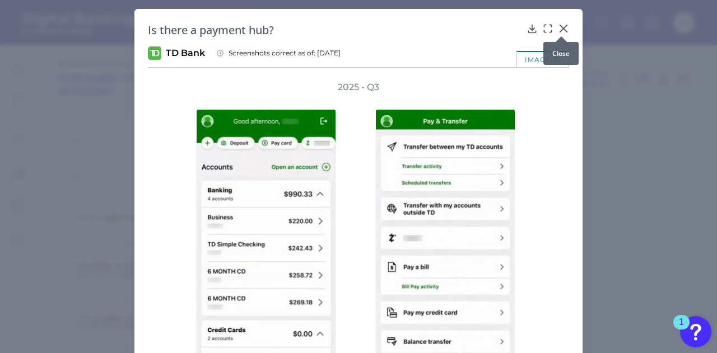
click at [563, 27] on icon at bounding box center [563, 28] width 11 height 11
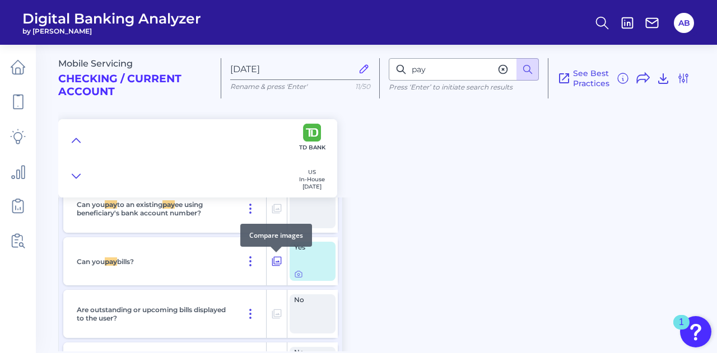
scroll to position [5366, 0]
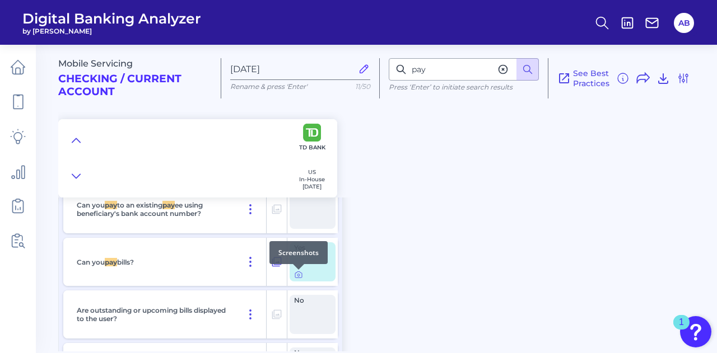
click at [298, 273] on div at bounding box center [298, 269] width 11 height 11
click at [297, 279] on icon at bounding box center [298, 274] width 9 height 9
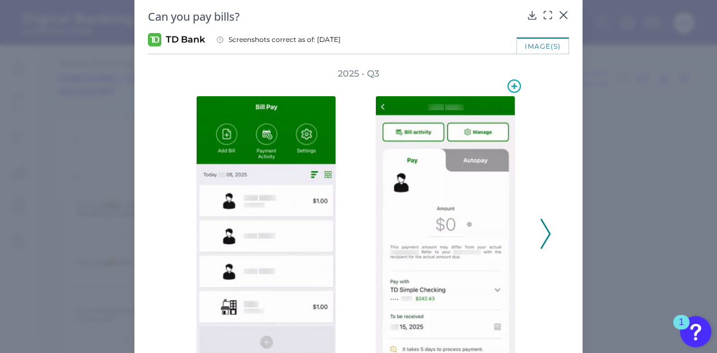
scroll to position [0, 0]
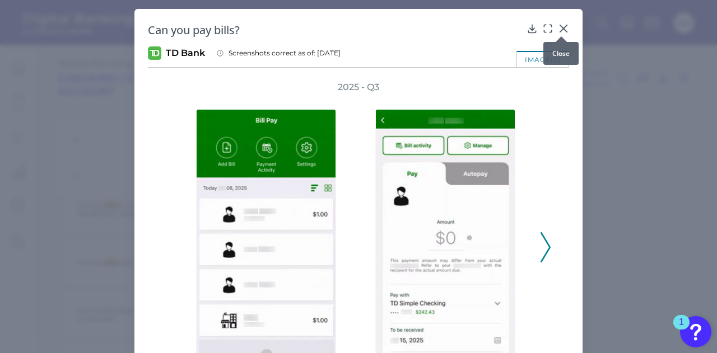
click at [561, 30] on icon at bounding box center [563, 28] width 7 height 7
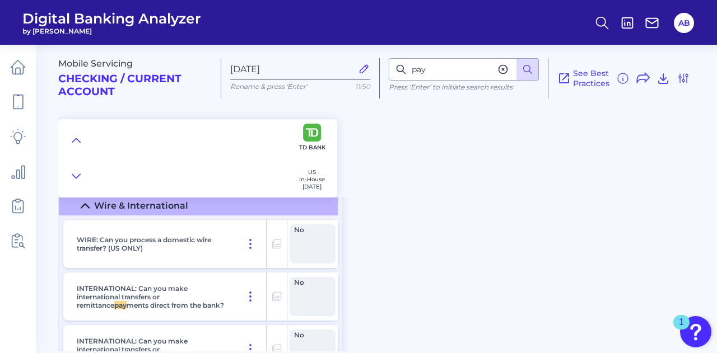
scroll to position [8502, 0]
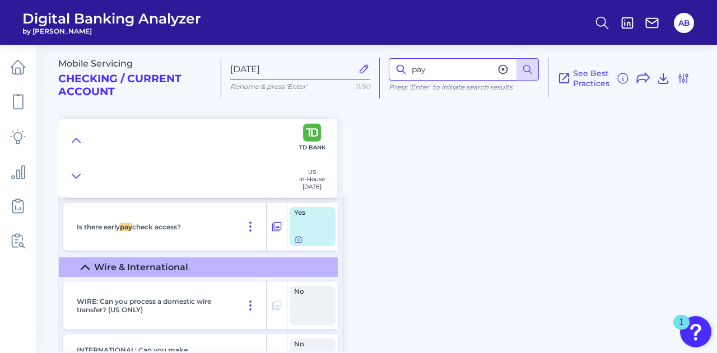
click at [469, 77] on input "pay" at bounding box center [464, 69] width 150 height 22
drag, startPoint x: 437, startPoint y: 71, endPoint x: 420, endPoint y: 78, distance: 18.1
click at [423, 70] on input "pay" at bounding box center [464, 69] width 150 height 22
type input "p"
type input "card"
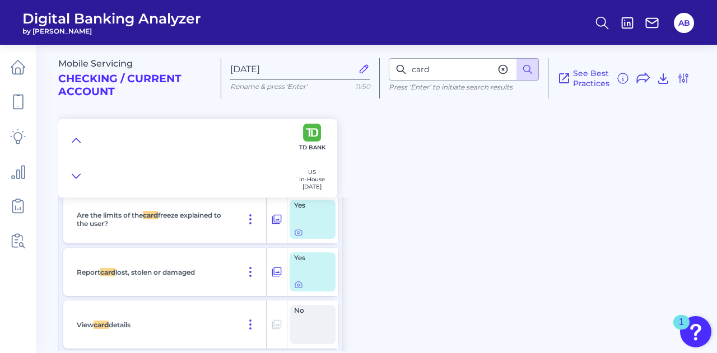
scroll to position [9338, 0]
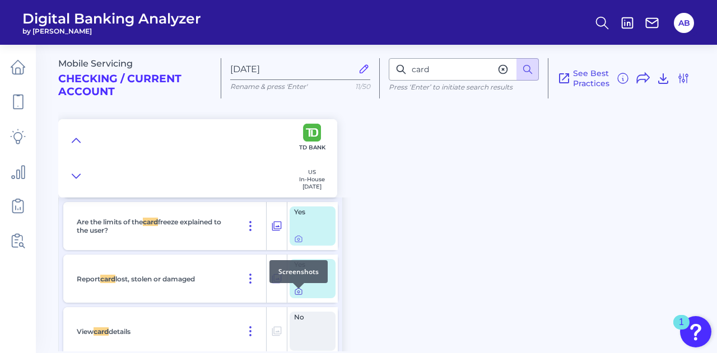
click at [297, 296] on icon at bounding box center [298, 291] width 9 height 9
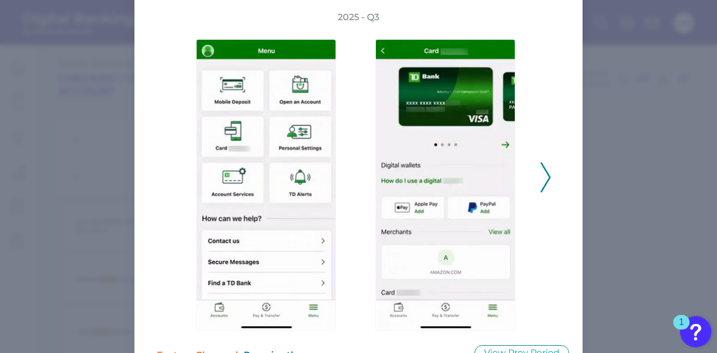
scroll to position [71, 0]
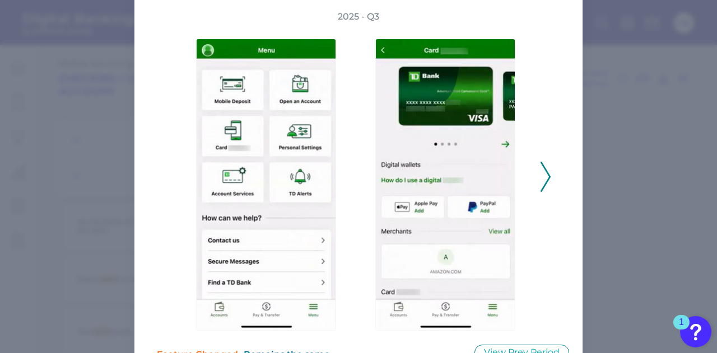
click at [547, 186] on icon at bounding box center [545, 177] width 10 height 30
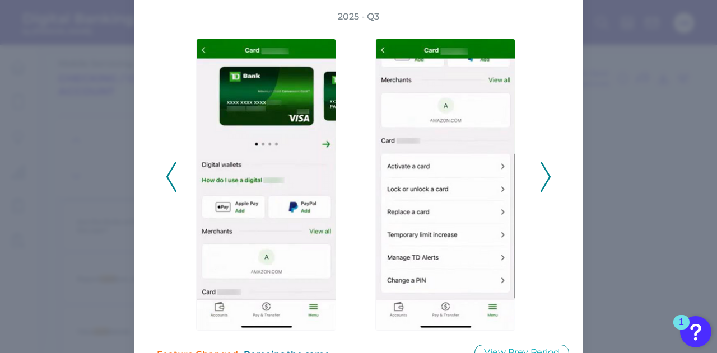
click at [545, 186] on icon at bounding box center [545, 177] width 10 height 30
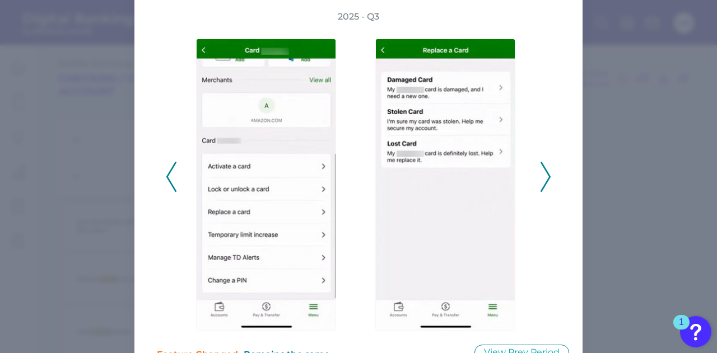
click at [543, 185] on icon at bounding box center [545, 177] width 10 height 30
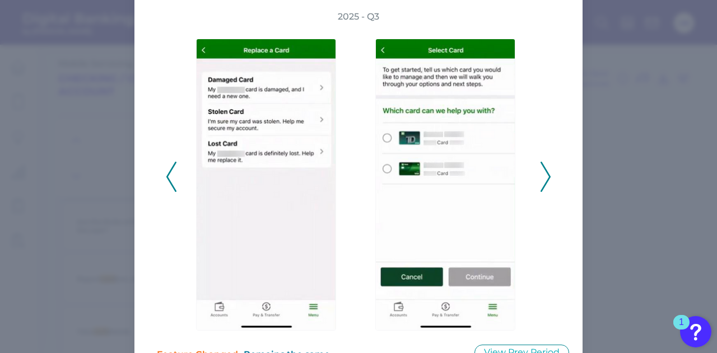
click at [540, 176] on icon at bounding box center [545, 177] width 10 height 30
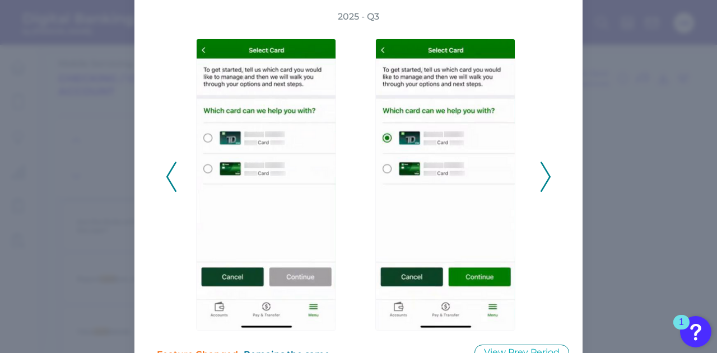
click at [540, 176] on icon at bounding box center [545, 177] width 10 height 30
